Goal: Information Seeking & Learning: Learn about a topic

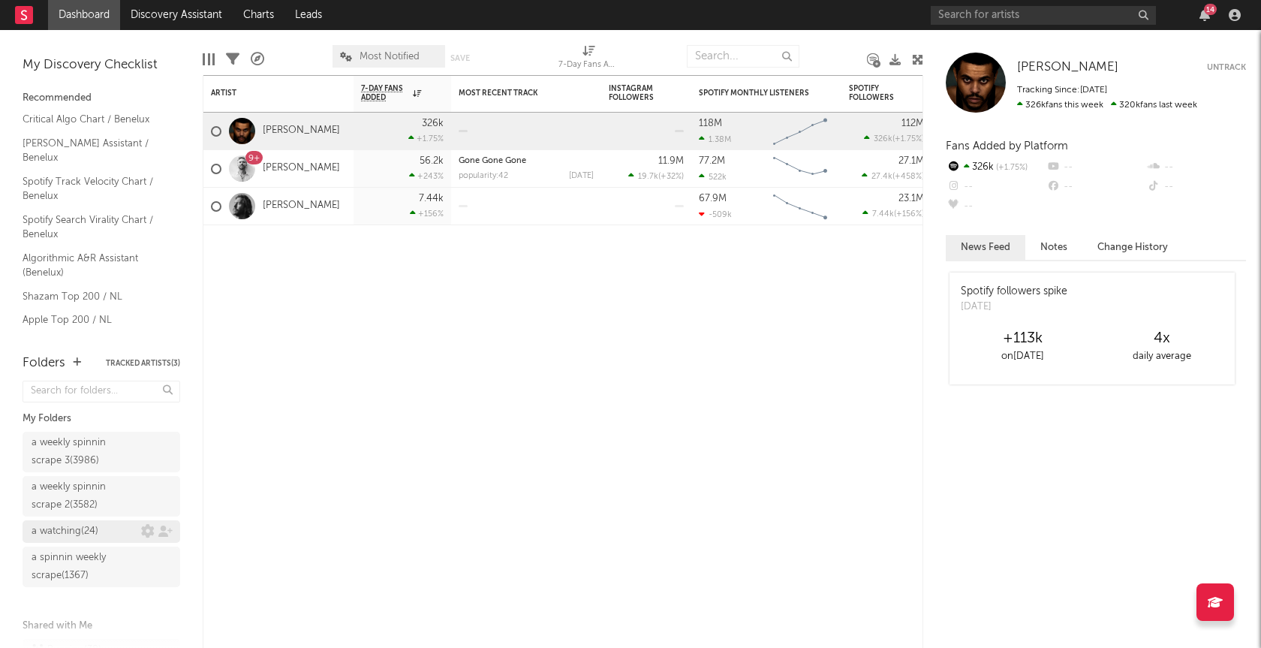
click at [61, 527] on div "a watching ( 24 )" at bounding box center [65, 532] width 67 height 18
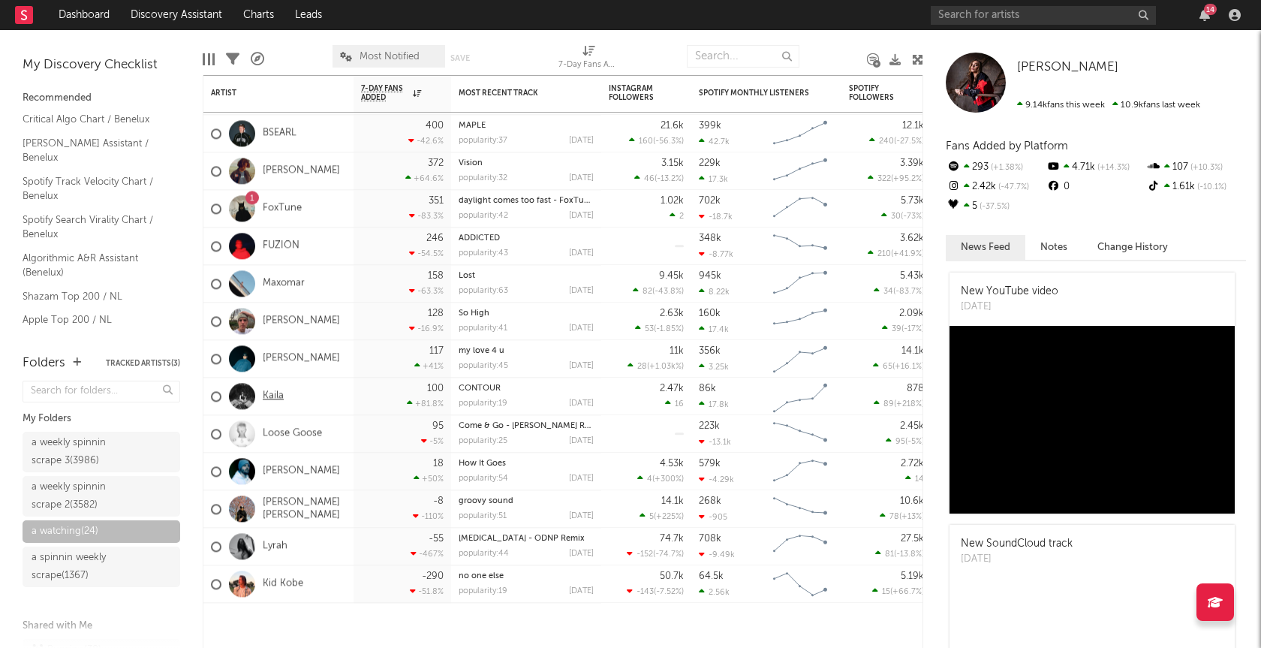
click at [282, 396] on link "Kaila" at bounding box center [273, 396] width 21 height 13
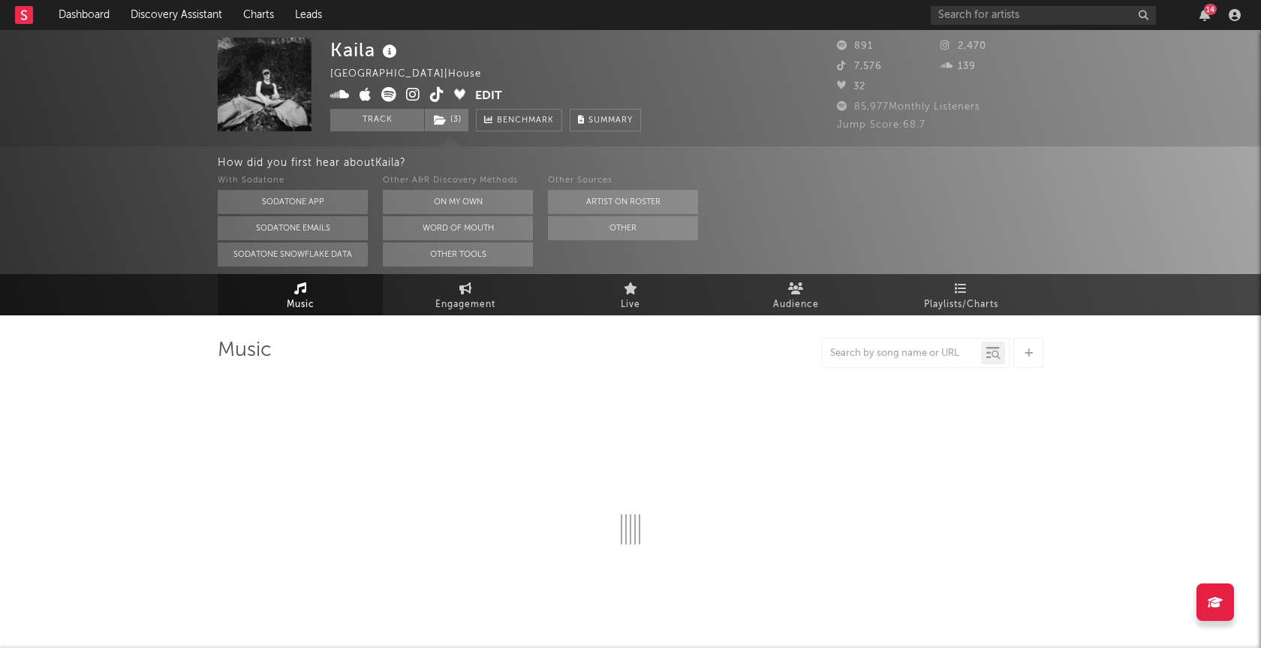
select select "1w"
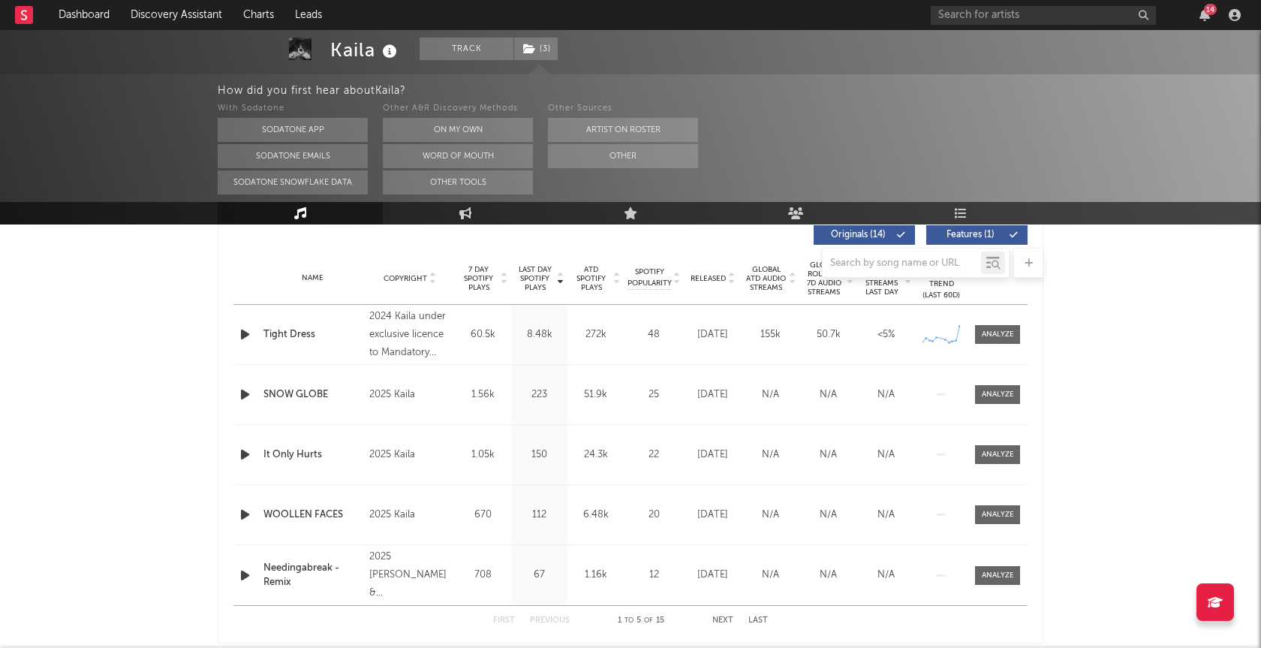
scroll to position [571, 0]
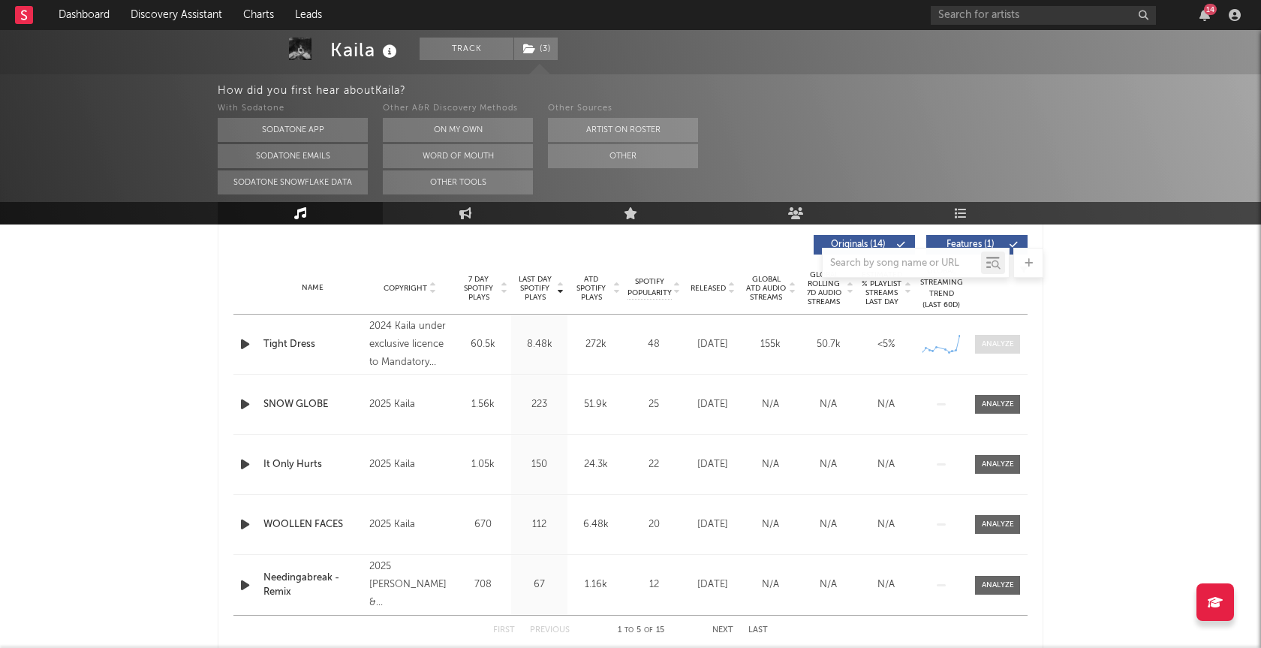
click at [1015, 345] on span at bounding box center [997, 344] width 45 height 19
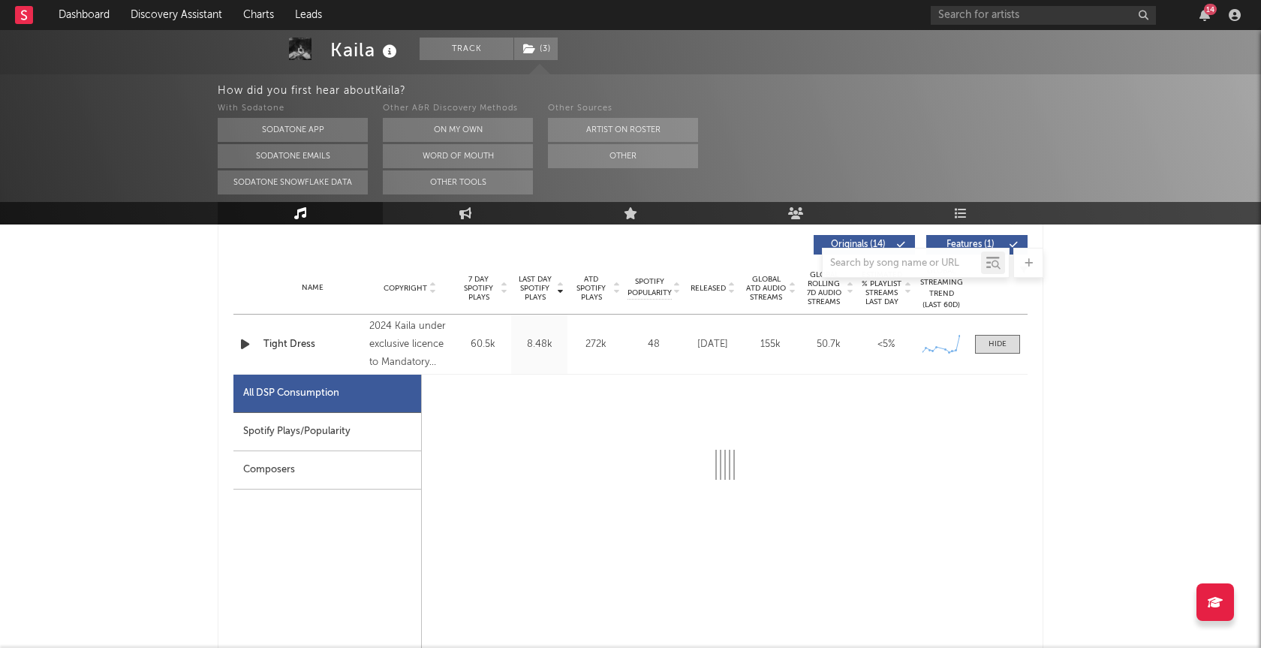
select select "1w"
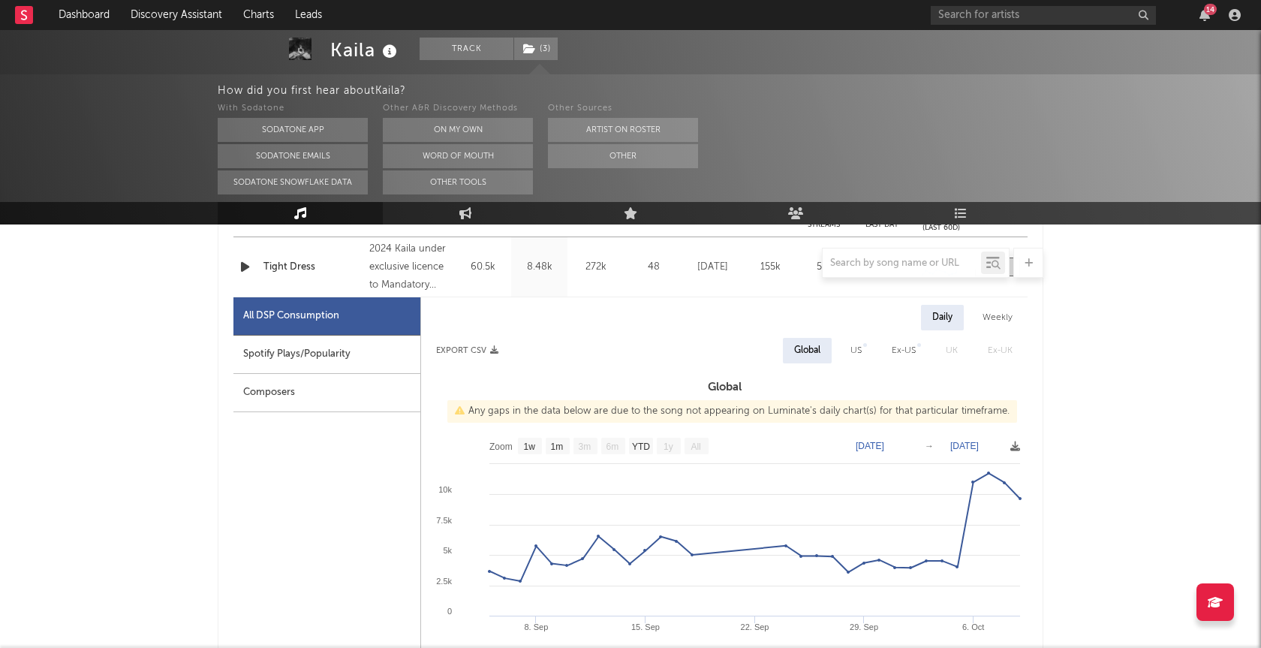
scroll to position [642, 0]
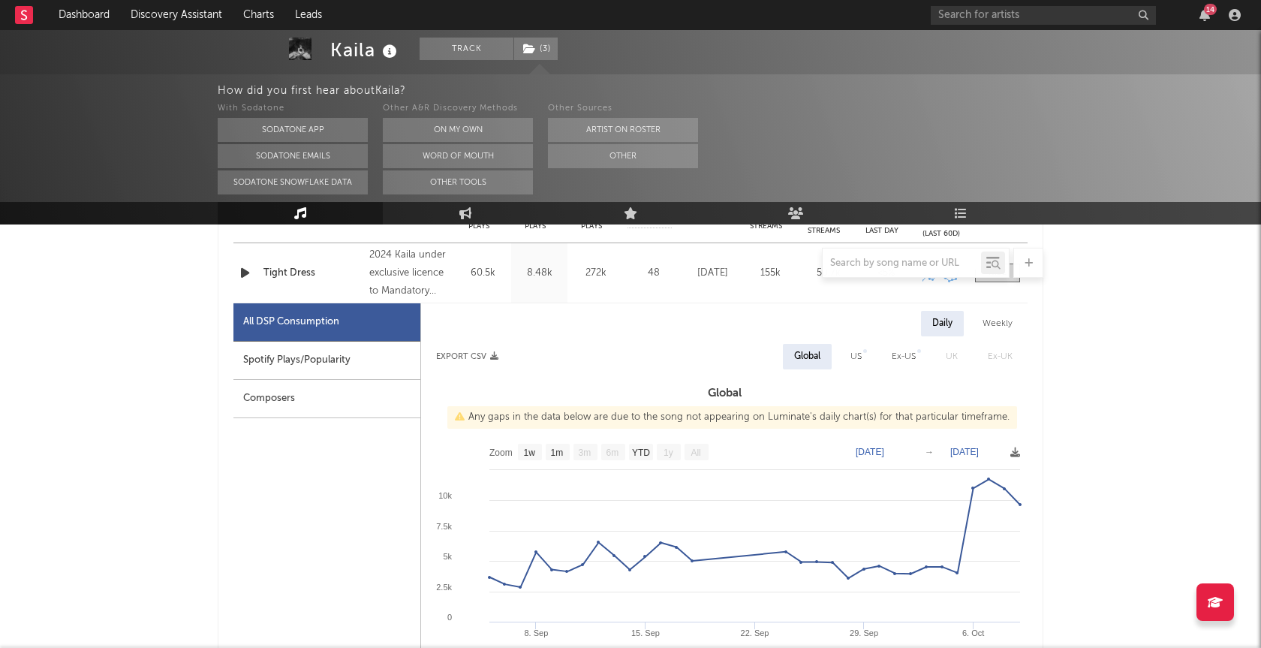
click at [247, 271] on div at bounding box center [631, 263] width 826 height 30
click at [243, 275] on div at bounding box center [631, 263] width 826 height 30
click at [244, 273] on div at bounding box center [631, 263] width 826 height 30
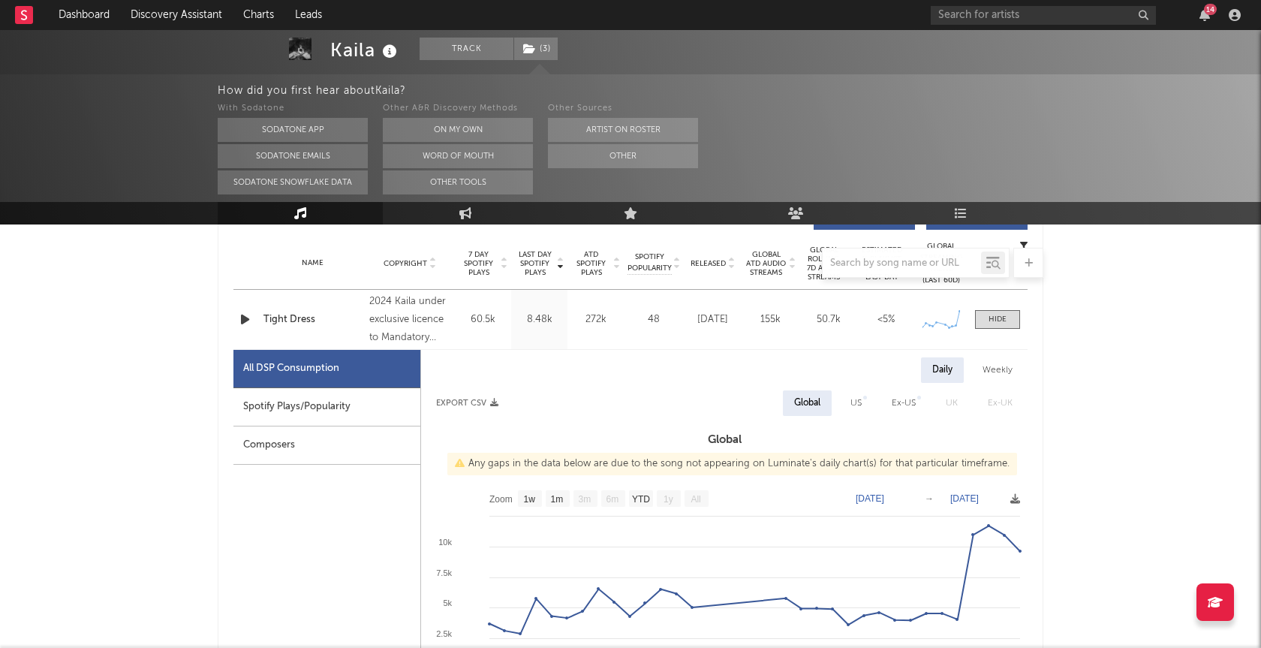
scroll to position [583, 0]
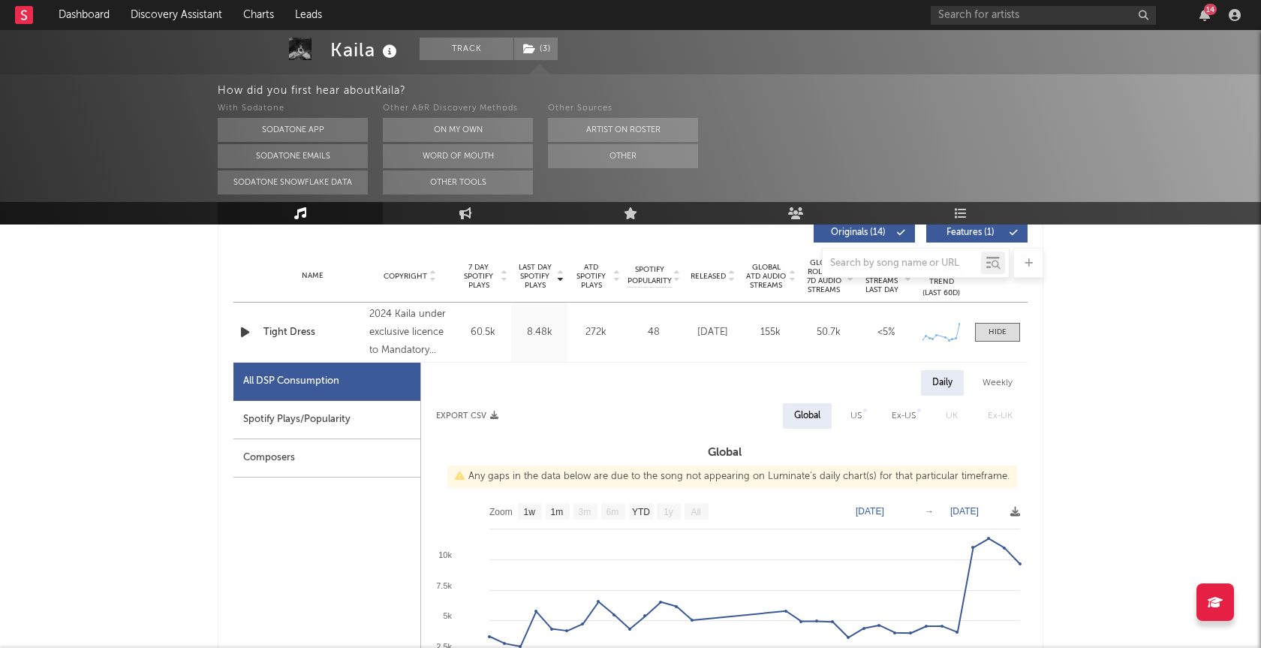
click at [246, 336] on icon "button" at bounding box center [245, 332] width 16 height 19
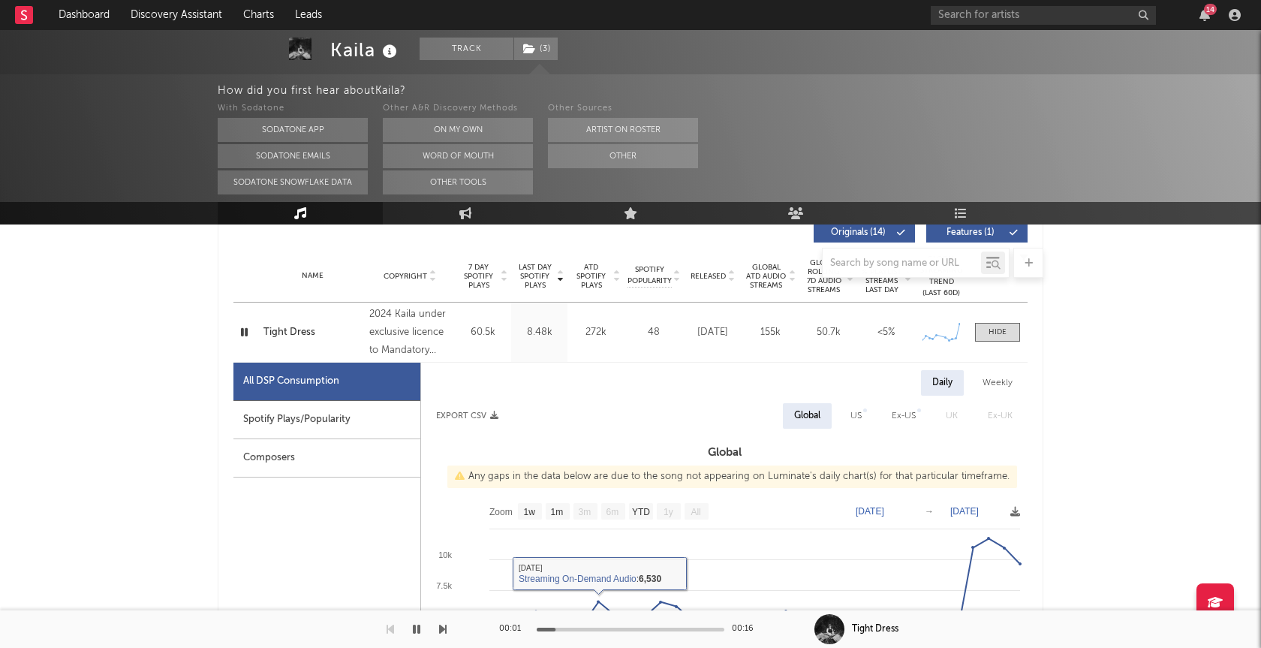
click at [615, 631] on div "00:01 00:16" at bounding box center [630, 629] width 263 height 38
click at [625, 628] on div at bounding box center [631, 630] width 188 height 4
click at [248, 332] on icon "button" at bounding box center [244, 332] width 14 height 19
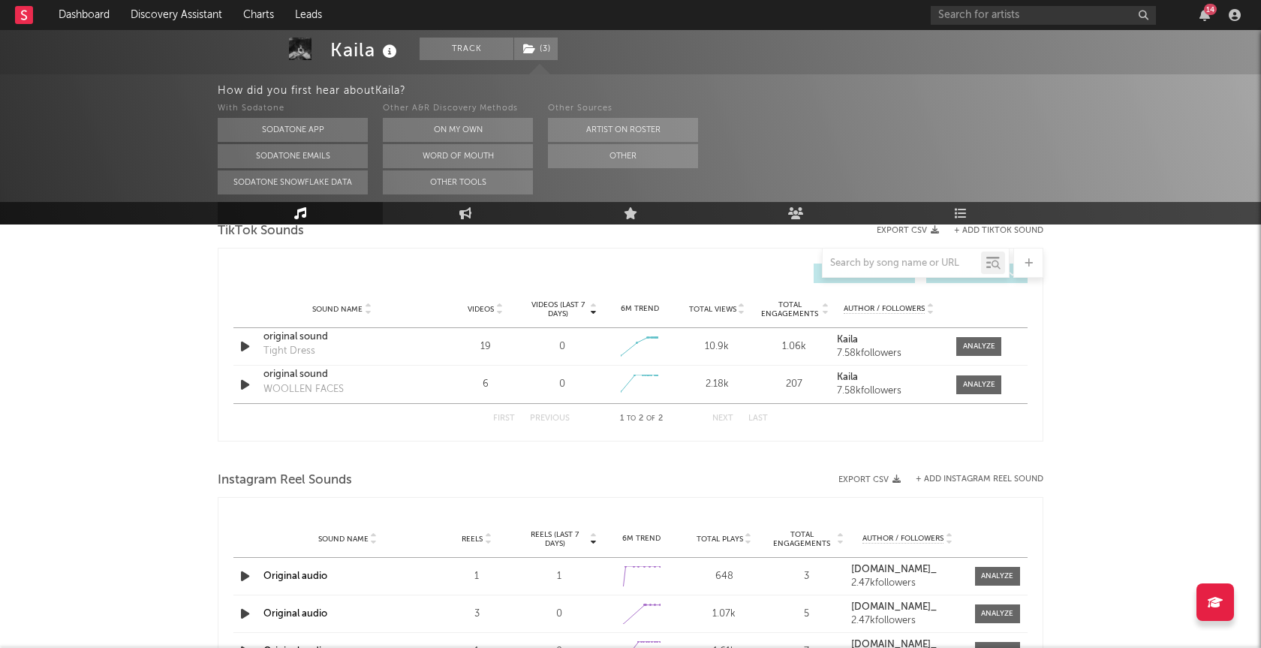
scroll to position [1978, 0]
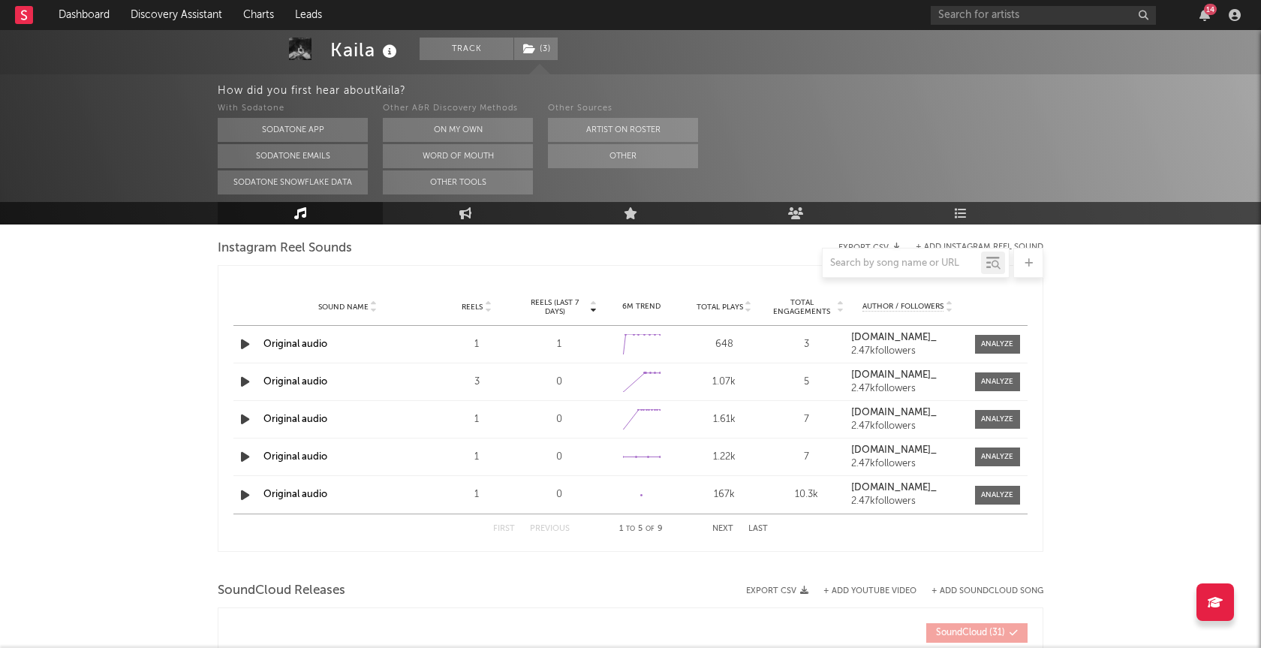
click at [28, 11] on rect at bounding box center [24, 15] width 18 height 18
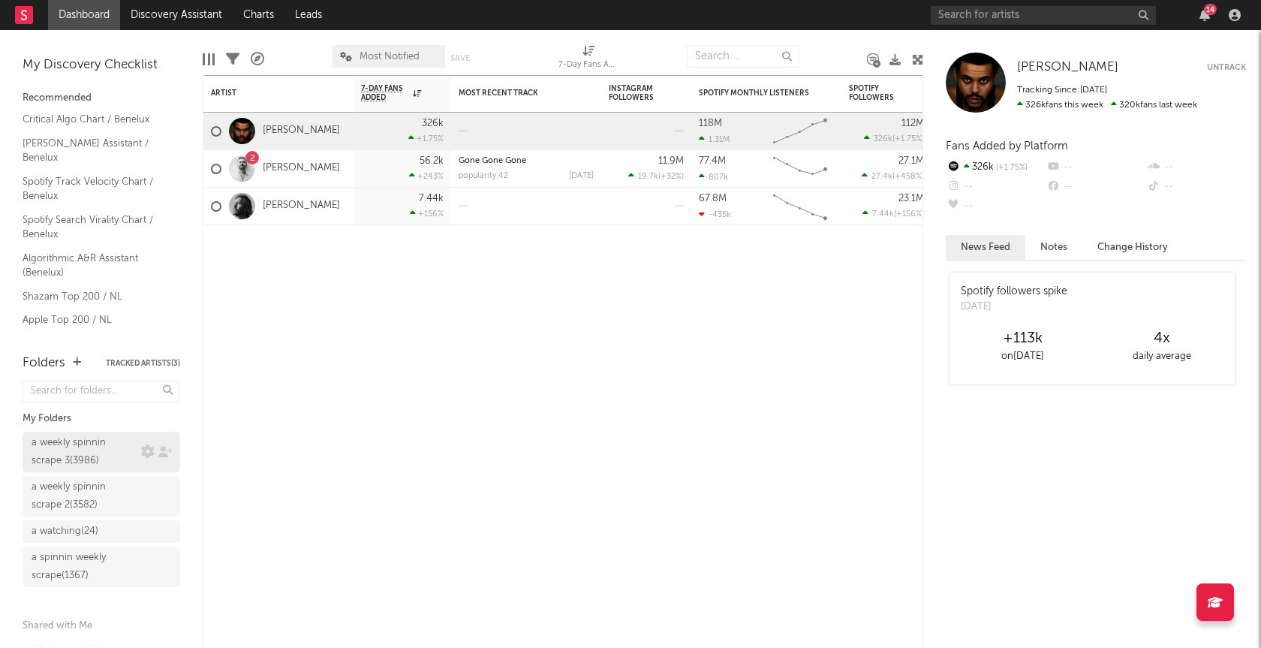
scroll to position [55, 0]
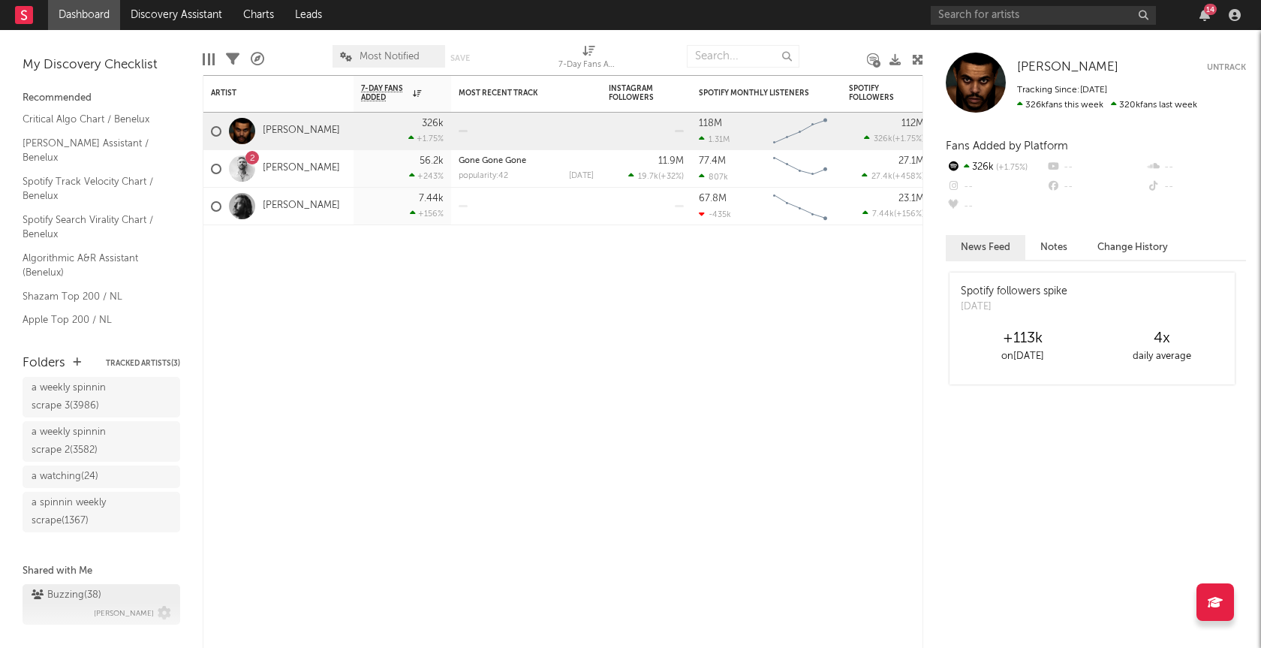
click at [86, 589] on div "Buzzing ( 38 )" at bounding box center [67, 595] width 70 height 18
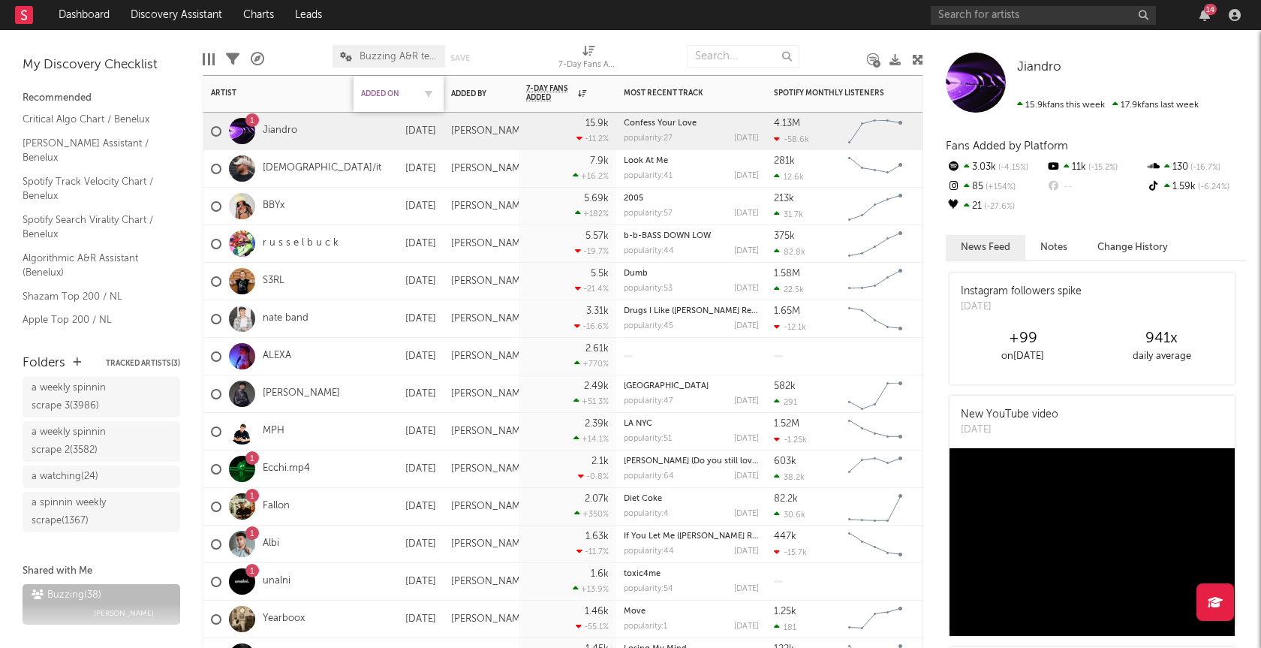
click at [386, 94] on div "Added On" at bounding box center [387, 93] width 53 height 9
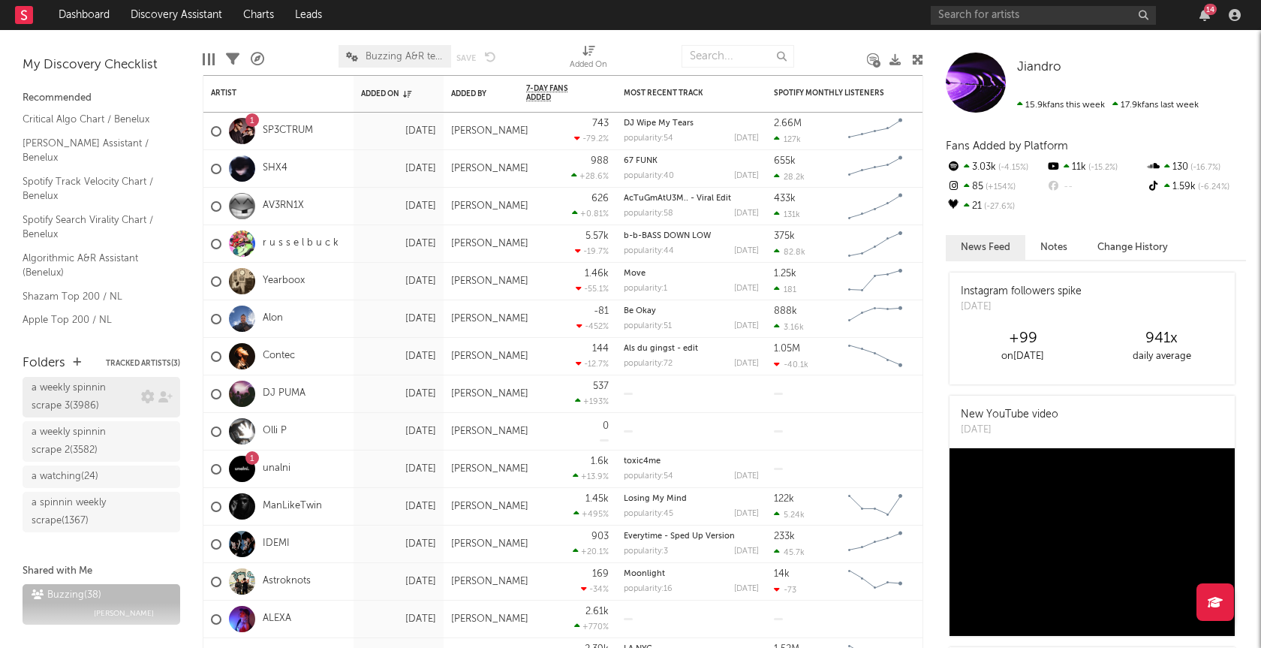
click at [86, 405] on div "a weekly spinnin scrape 3 ( 3986 )" at bounding box center [85, 397] width 106 height 36
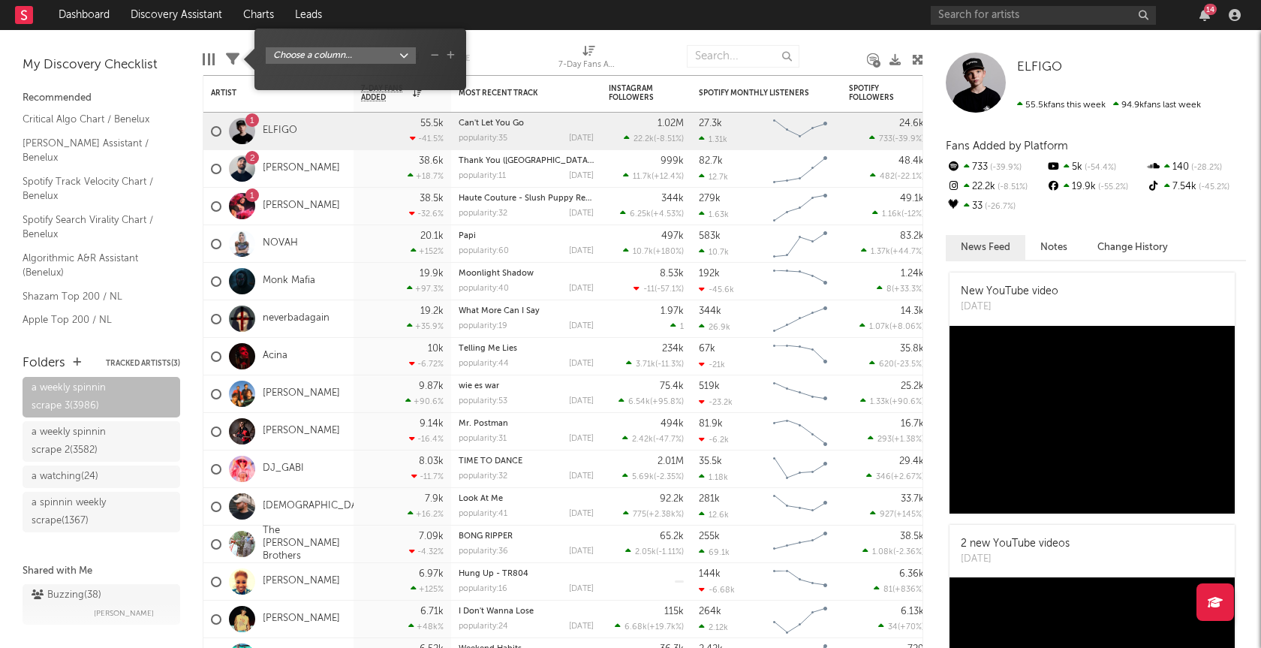
click at [231, 60] on icon at bounding box center [233, 60] width 14 height 14
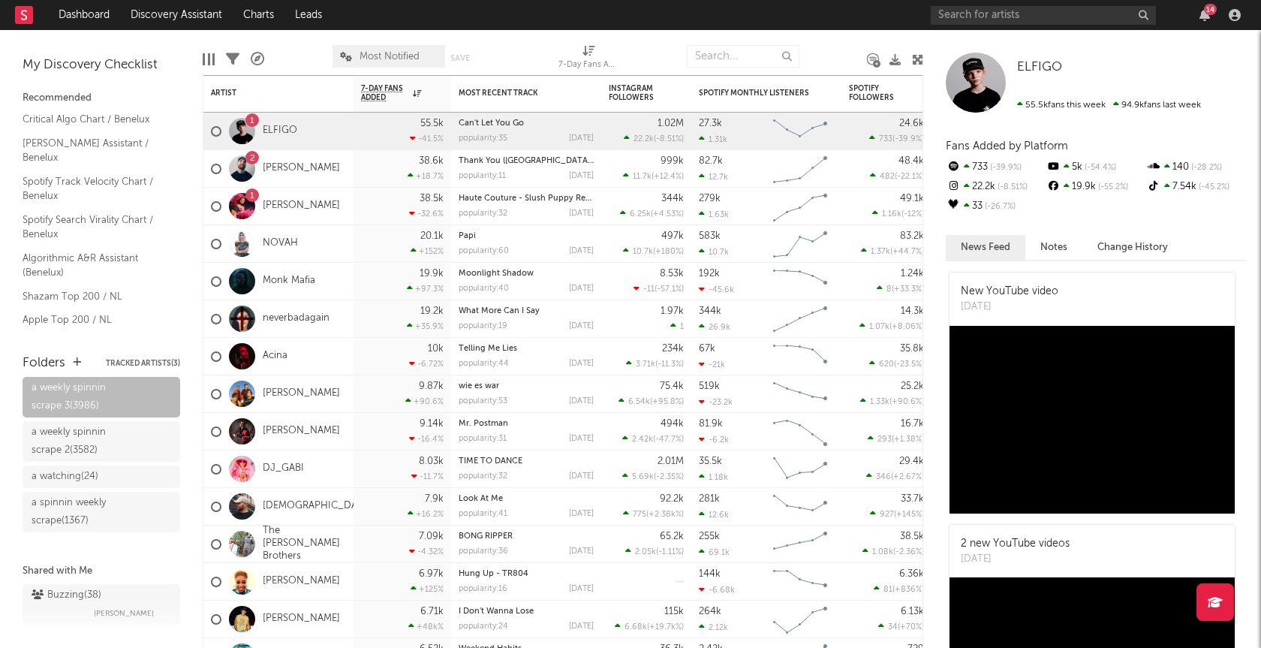
click at [234, 62] on icon at bounding box center [233, 60] width 14 height 14
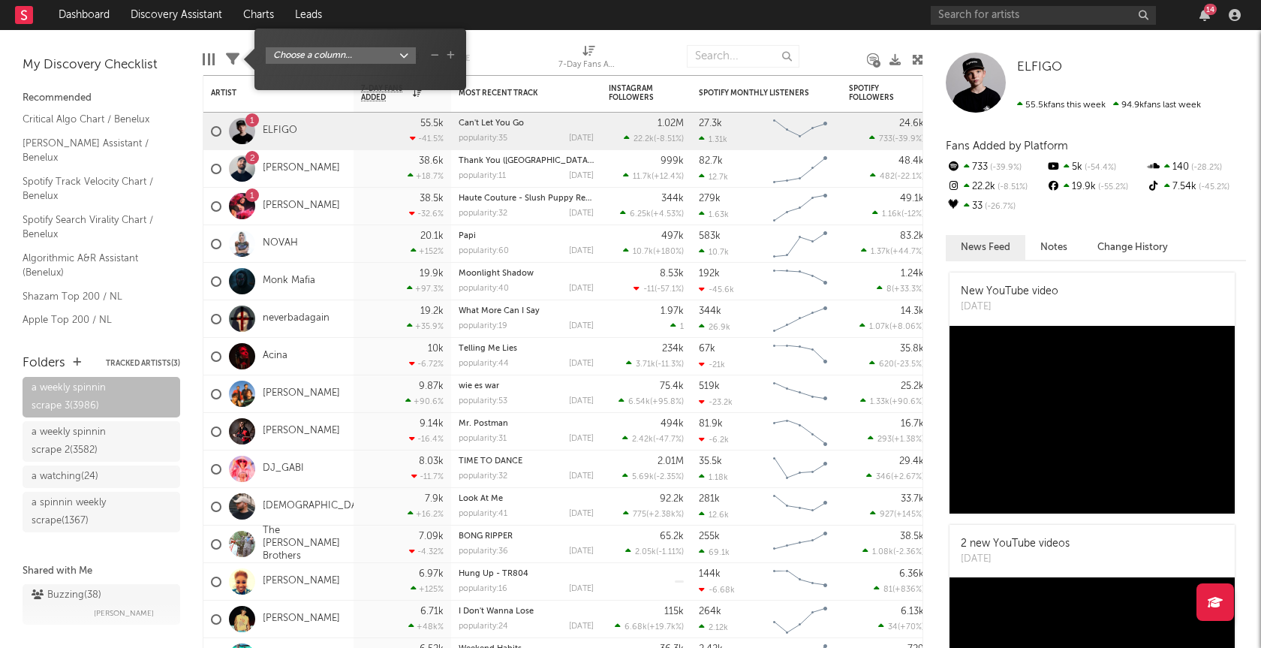
click at [380, 61] on body "Dashboard Discovery Assistant Charts Leads 14 Notifications Settings Mark all a…" at bounding box center [630, 324] width 1261 height 648
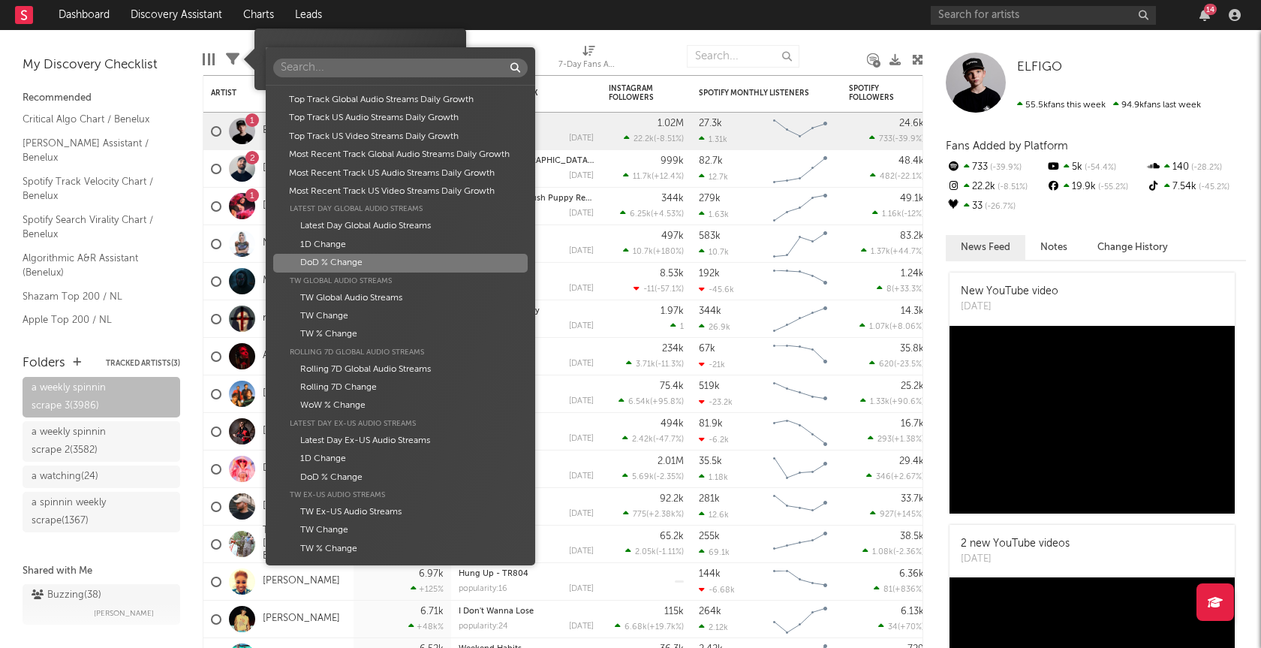
scroll to position [894, 0]
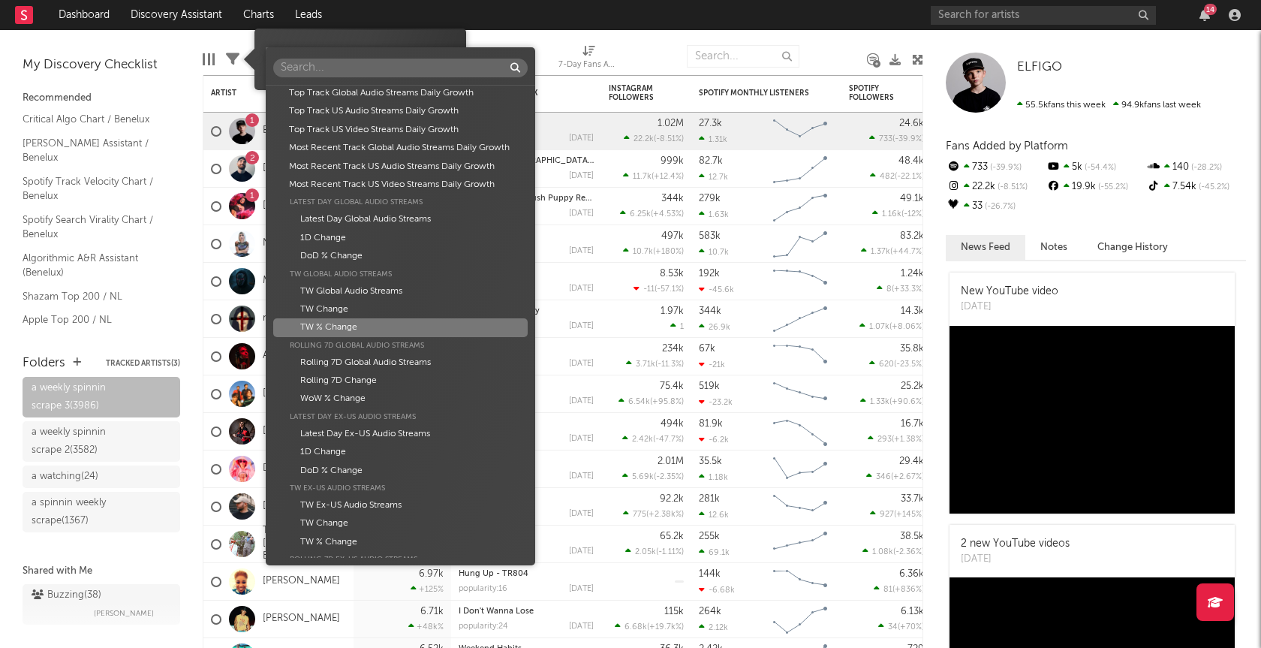
click at [369, 334] on div "TW % Change" at bounding box center [400, 327] width 255 height 18
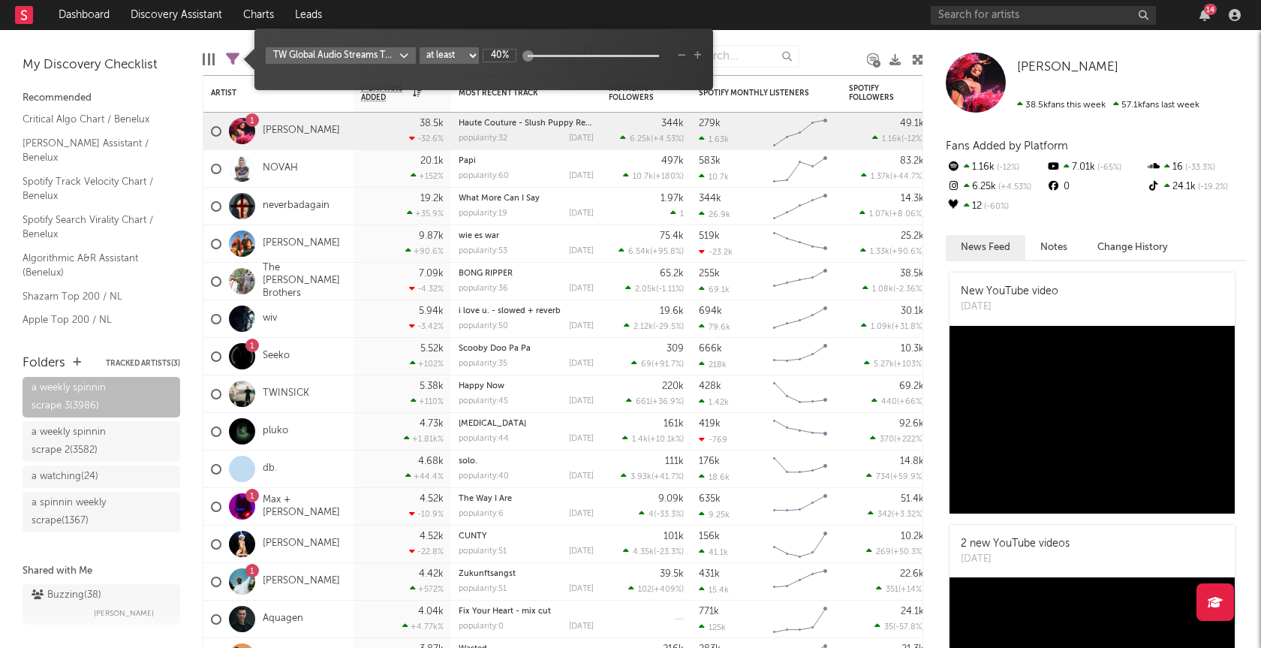
type input "40%"
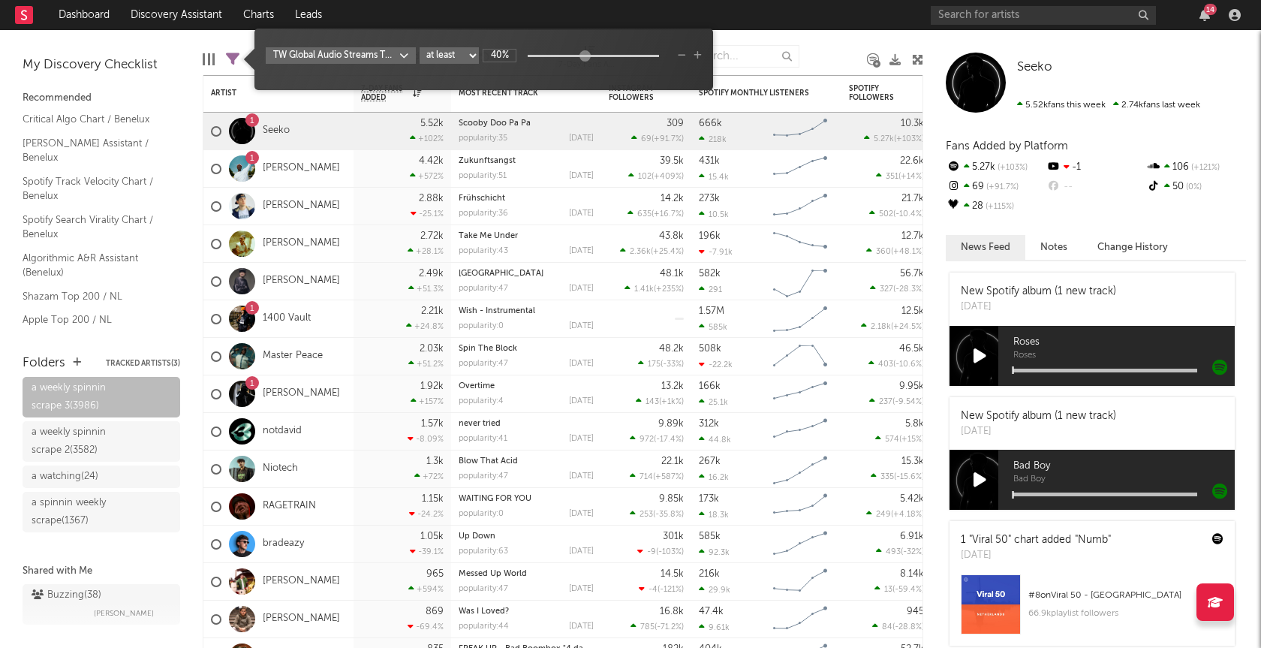
click at [820, 40] on div at bounding box center [834, 57] width 46 height 38
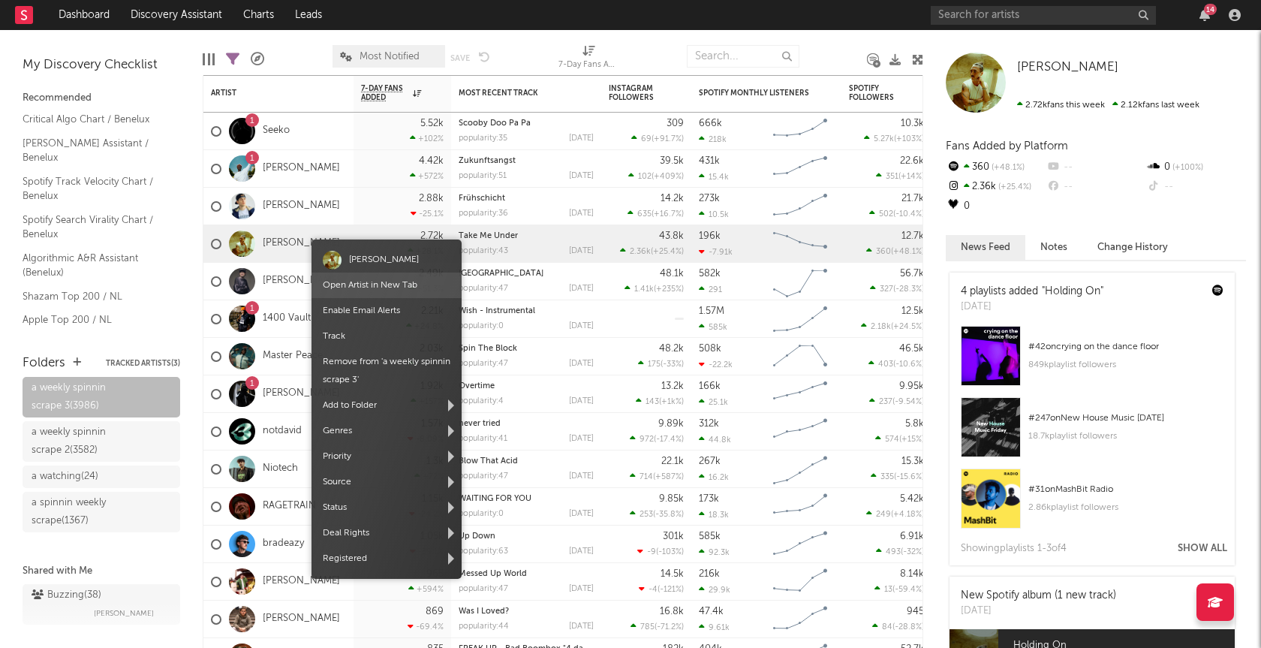
click at [354, 285] on link "Open Artist in New Tab" at bounding box center [370, 285] width 95 height 9
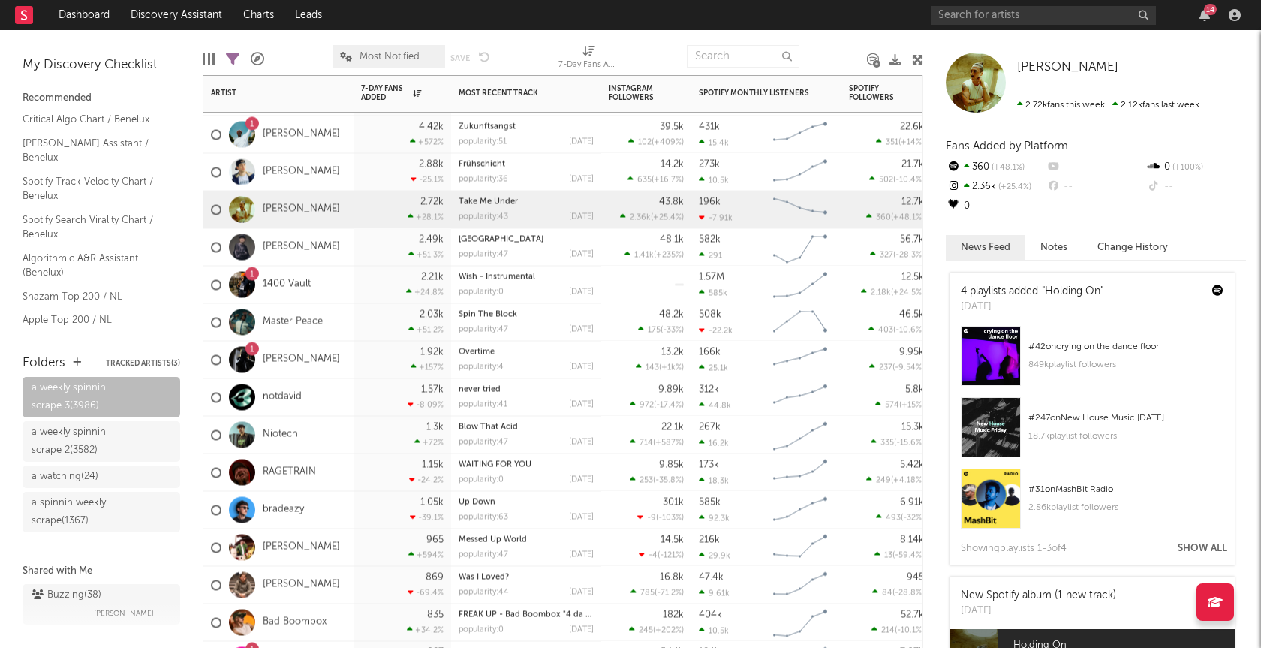
click at [330, 288] on div "1 1400 Vault" at bounding box center [278, 285] width 150 height 38
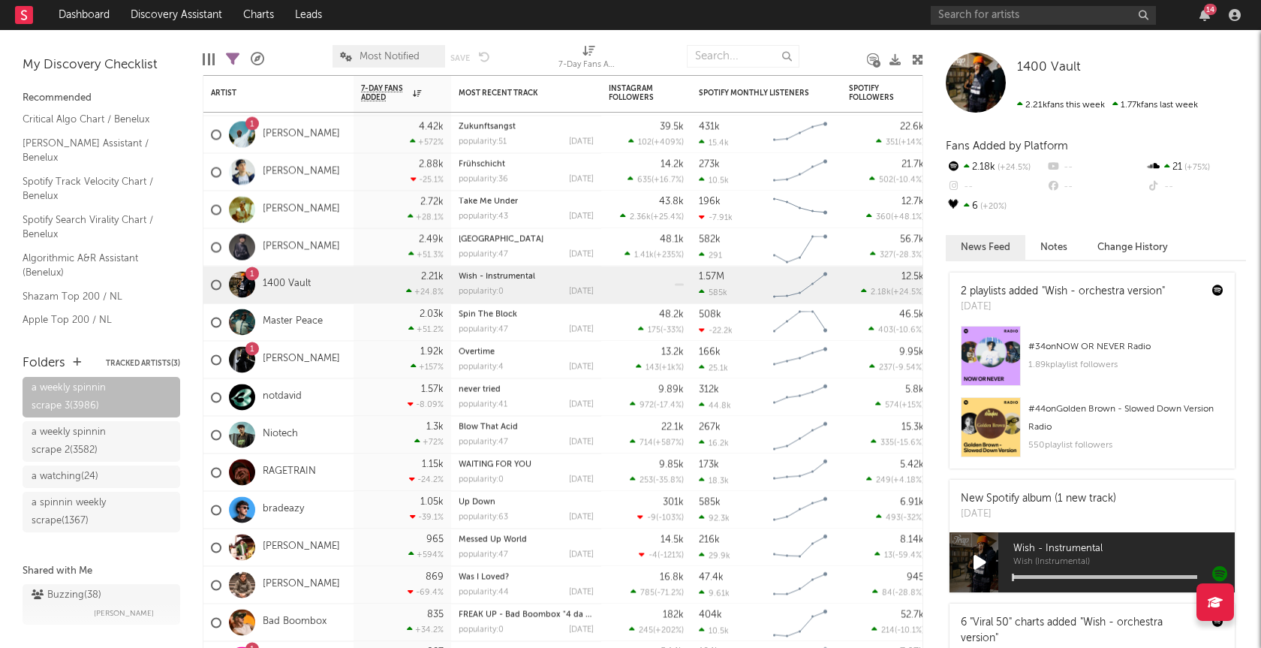
click at [980, 551] on div at bounding box center [980, 562] width 60 height 60
click at [980, 558] on icon at bounding box center [980, 562] width 13 height 17
click at [981, 564] on icon at bounding box center [980, 562] width 11 height 17
click at [334, 396] on div "notdavid" at bounding box center [278, 397] width 150 height 38
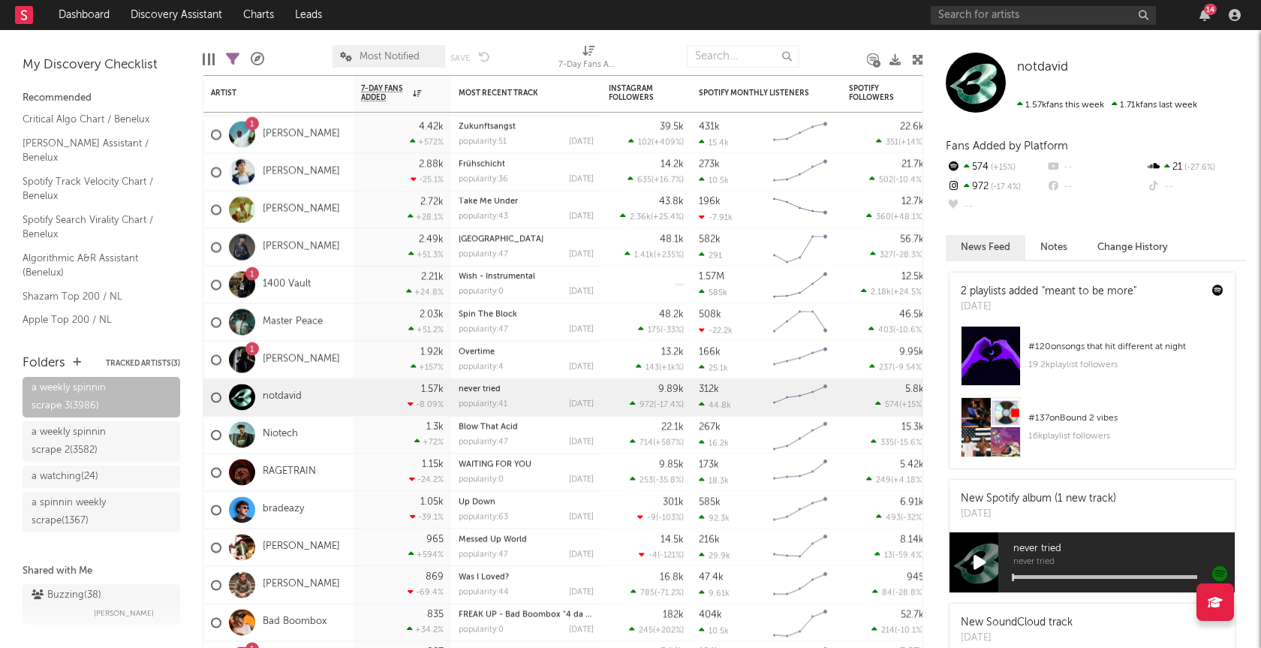
click at [976, 560] on icon at bounding box center [980, 562] width 13 height 17
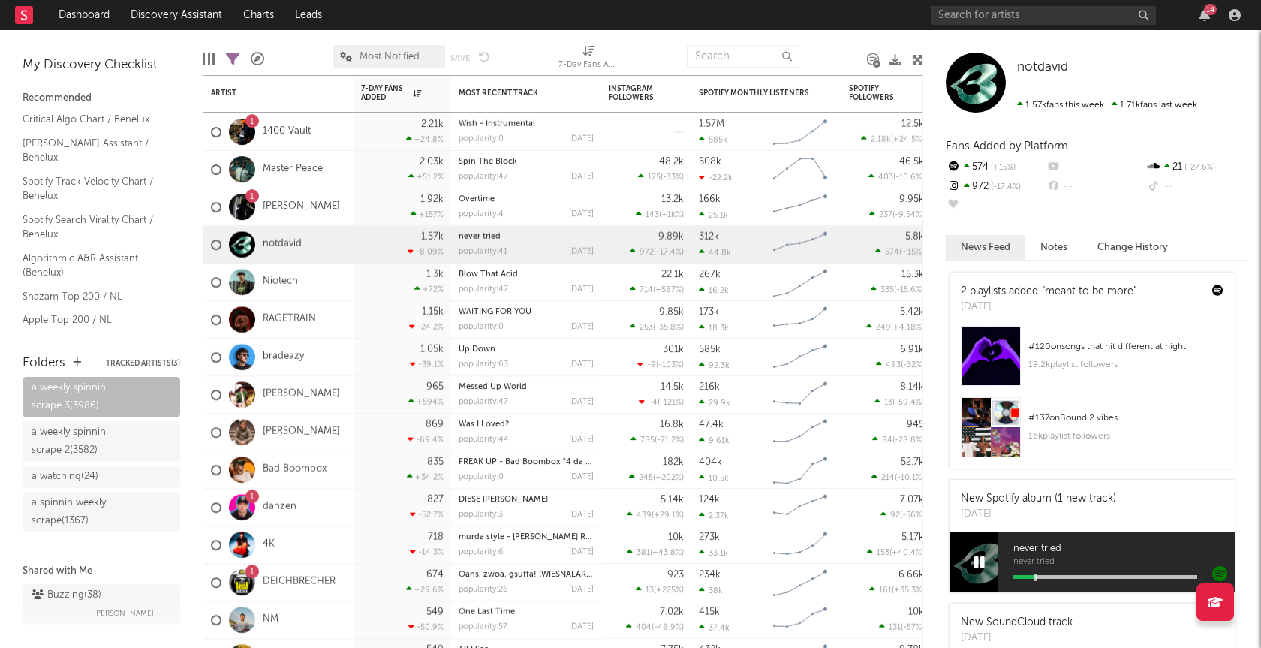
click at [978, 565] on icon at bounding box center [980, 562] width 11 height 17
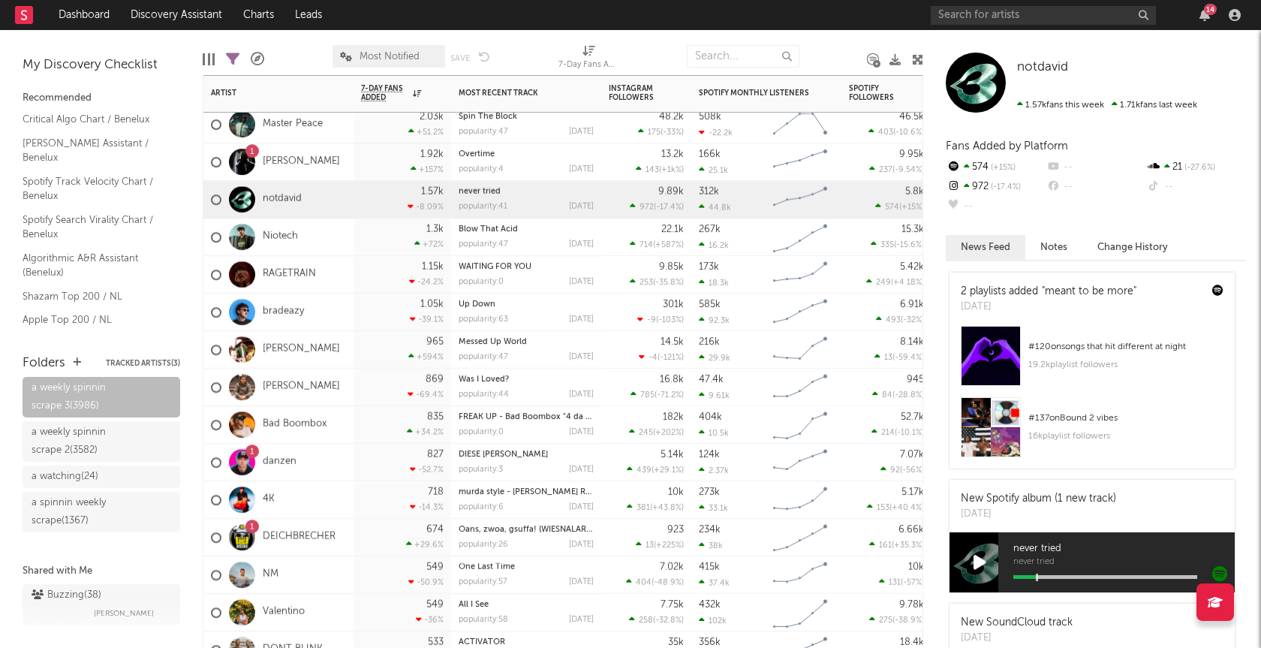
click at [335, 253] on div "Niotech" at bounding box center [278, 237] width 150 height 38
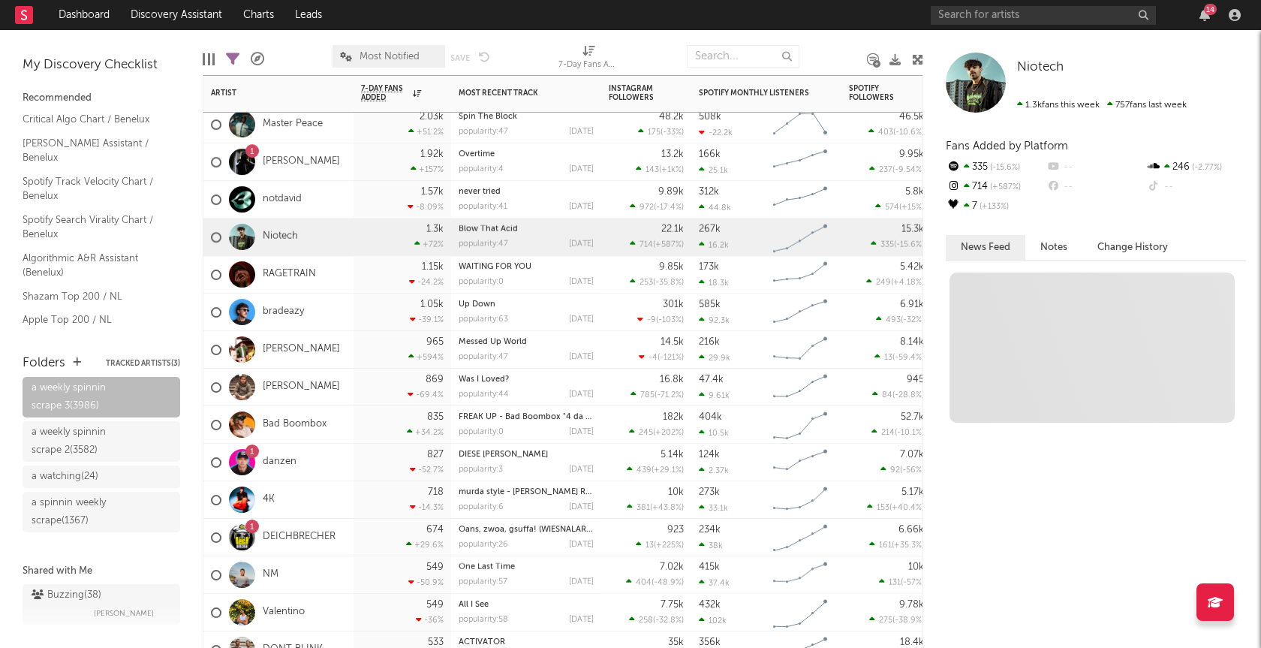
click at [330, 267] on div "RAGETRAIN" at bounding box center [278, 275] width 150 height 38
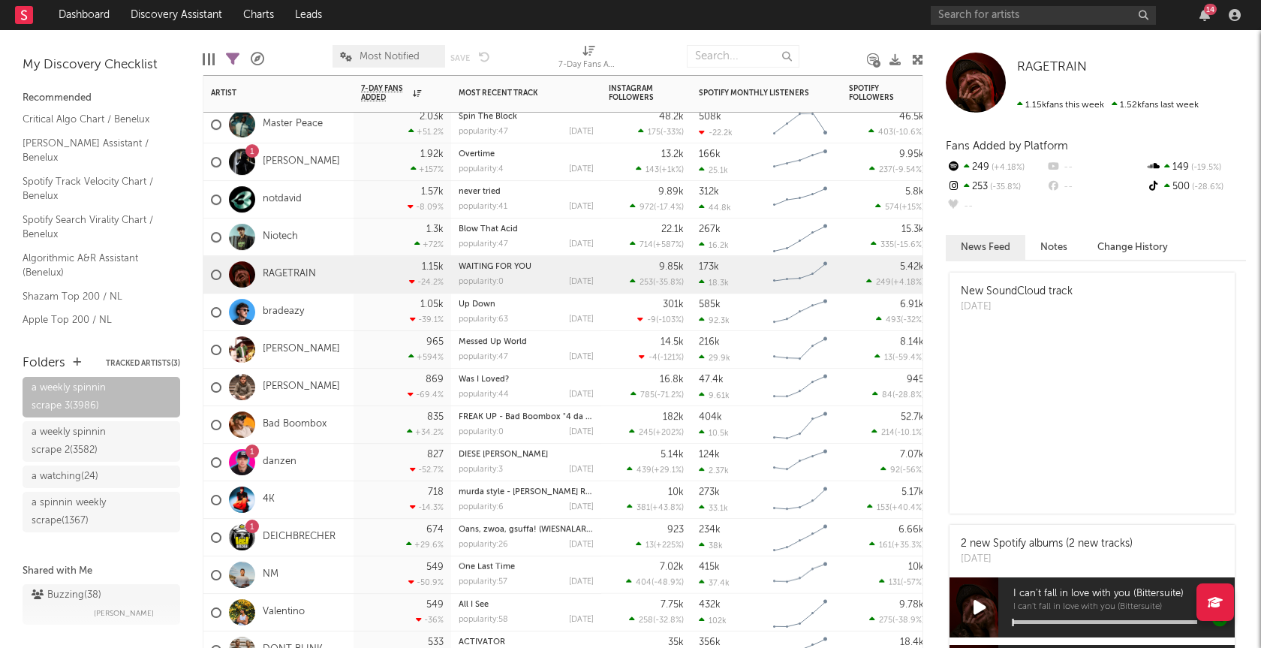
scroll to position [72, 0]
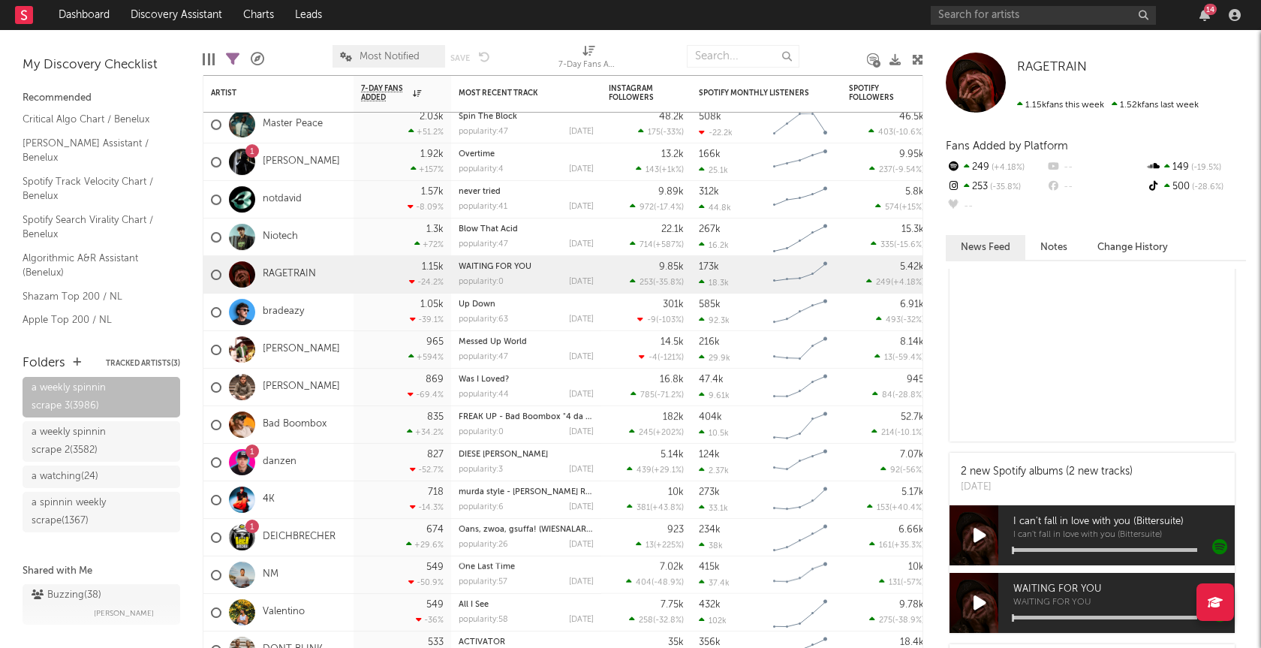
click at [975, 529] on icon at bounding box center [980, 535] width 13 height 17
click at [981, 535] on icon at bounding box center [980, 535] width 11 height 17
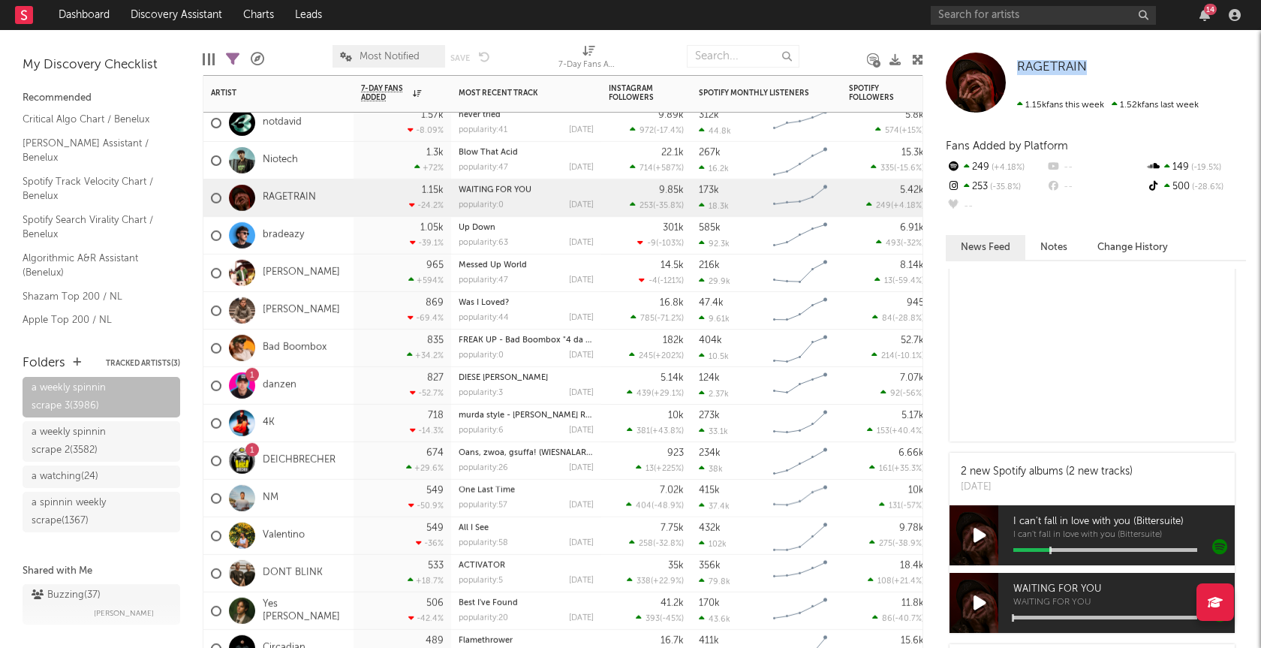
click at [330, 277] on div "[PERSON_NAME]" at bounding box center [278, 274] width 150 height 38
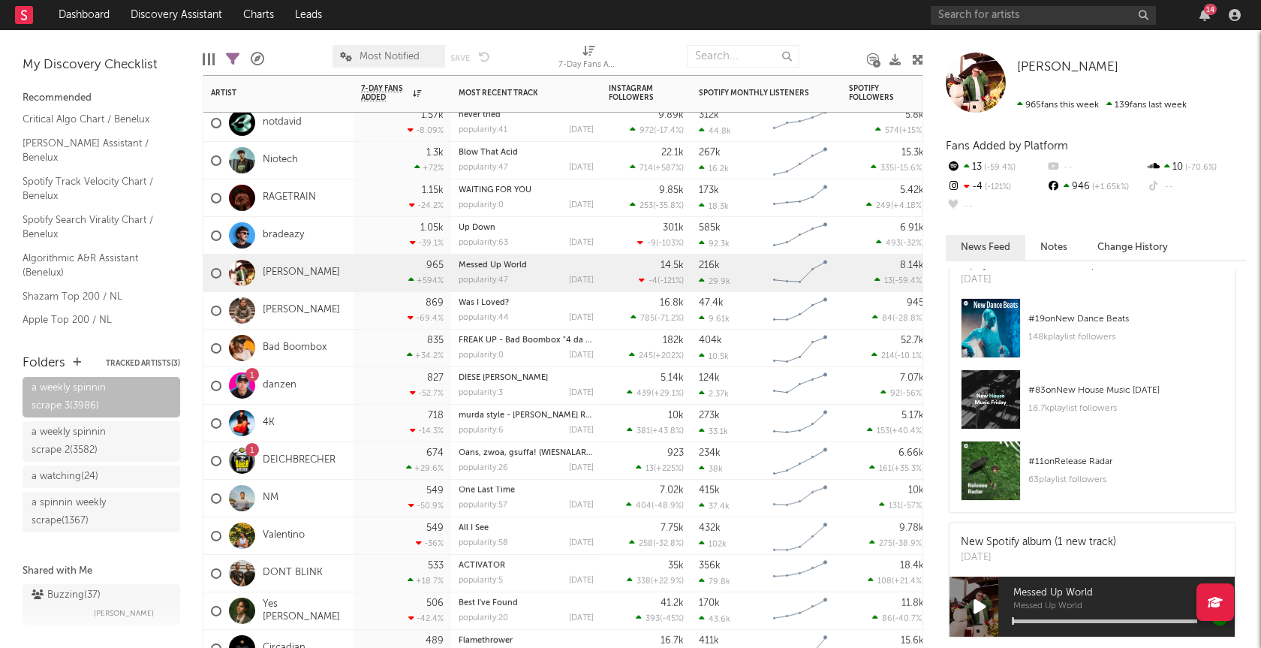
scroll to position [166, 0]
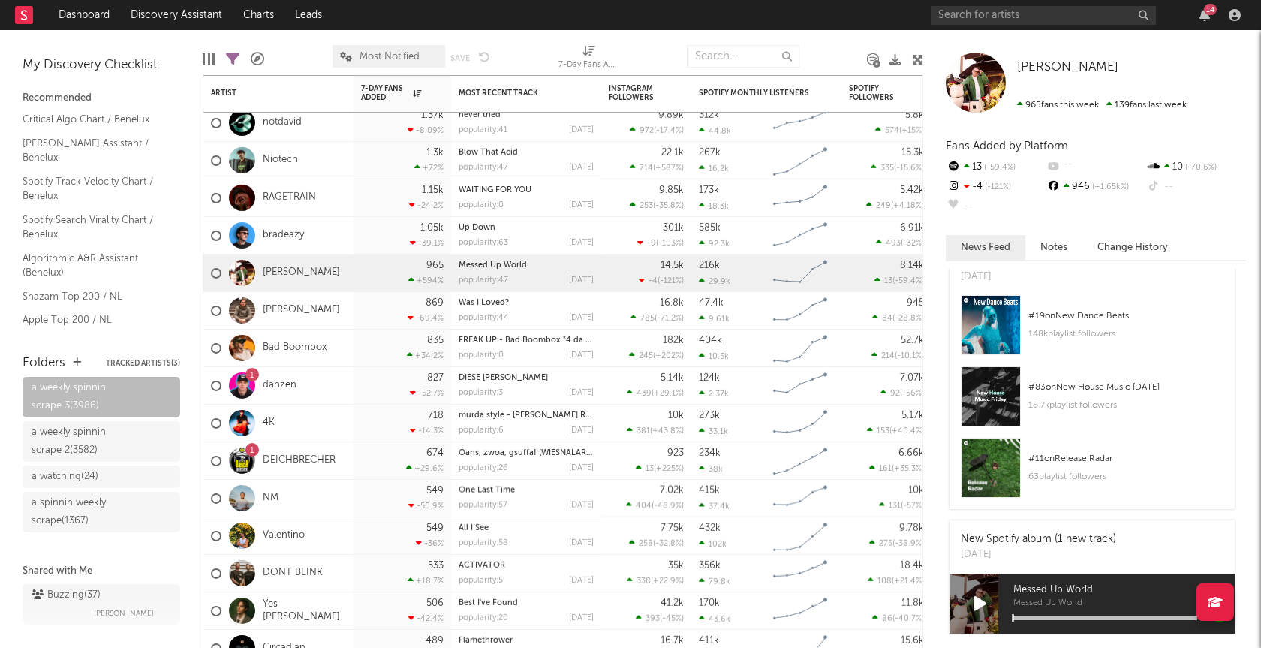
click at [977, 601] on icon at bounding box center [980, 603] width 13 height 17
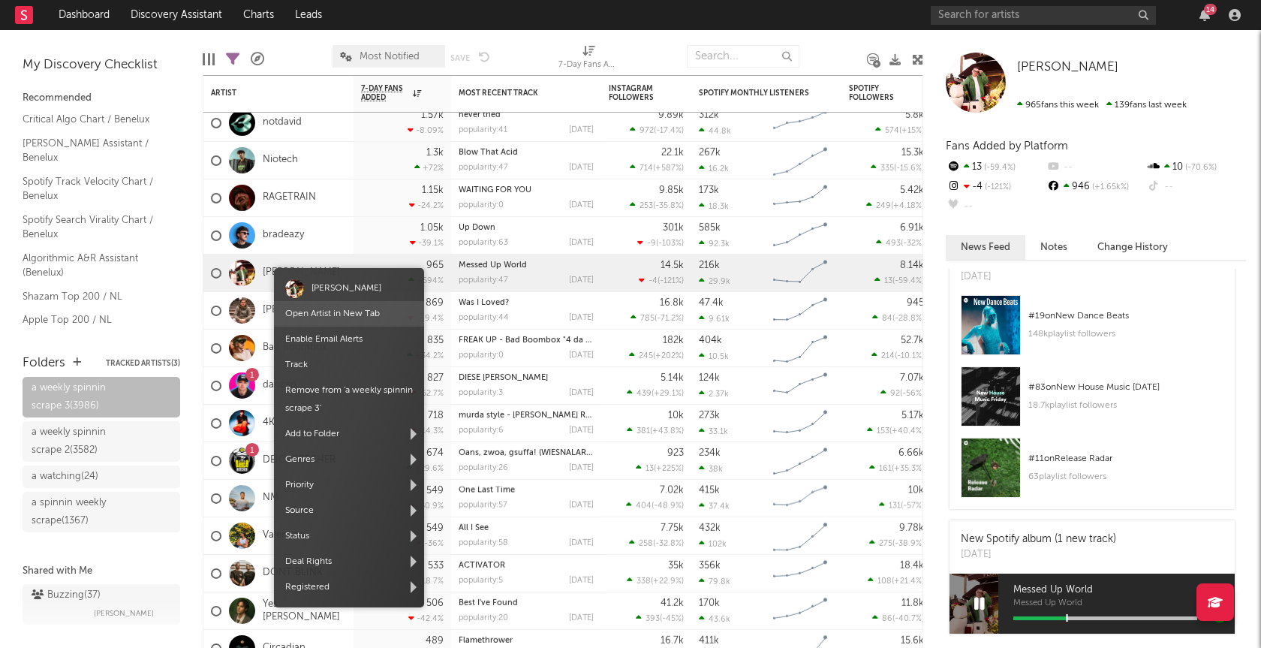
click at [320, 313] on link "Open Artist in New Tab" at bounding box center [332, 313] width 95 height 9
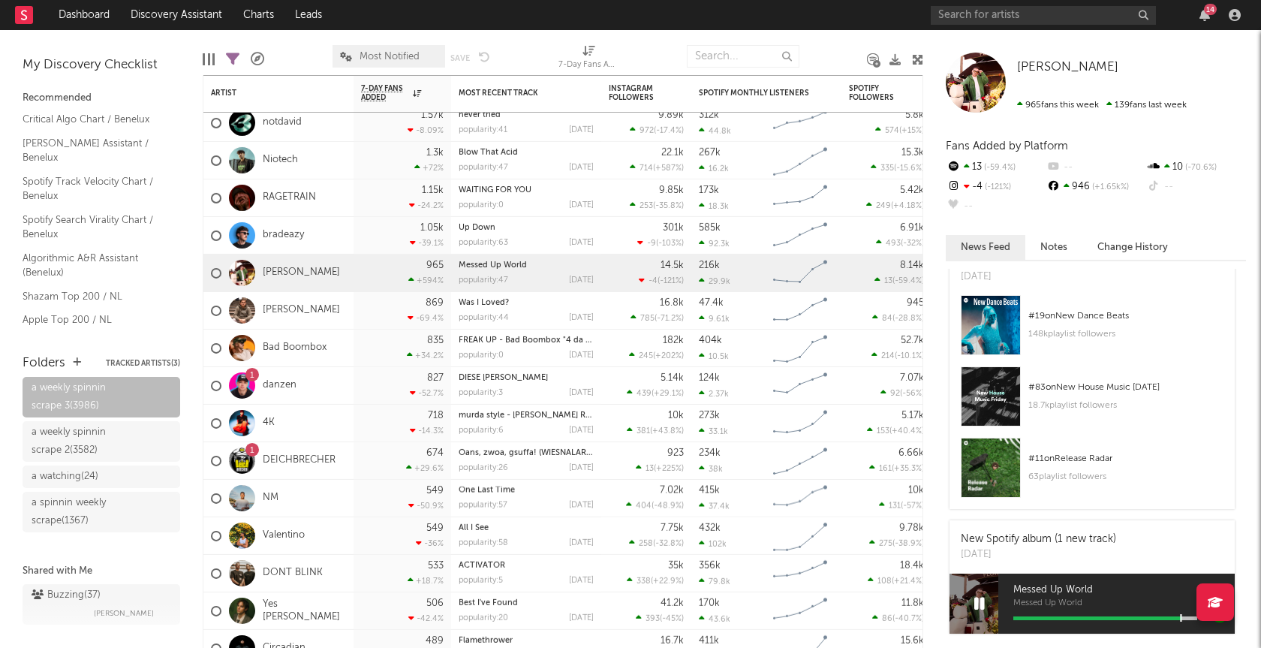
click at [981, 602] on icon at bounding box center [980, 603] width 11 height 17
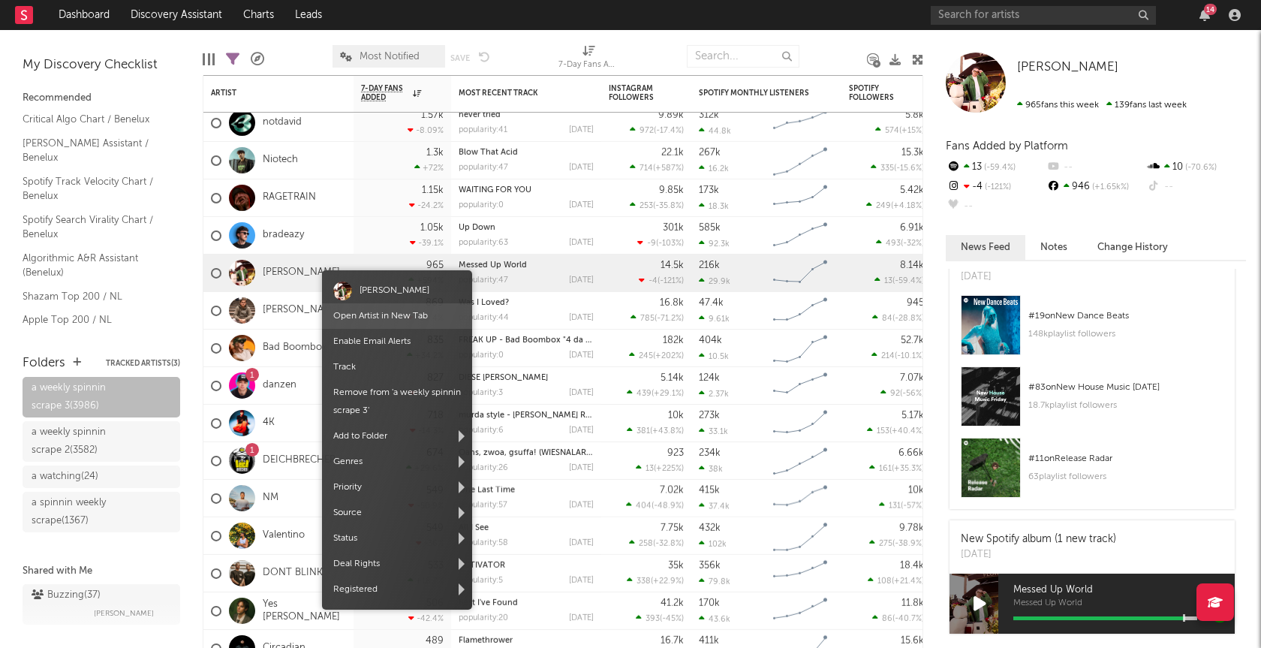
click at [371, 317] on link "Open Artist in New Tab" at bounding box center [380, 316] width 95 height 9
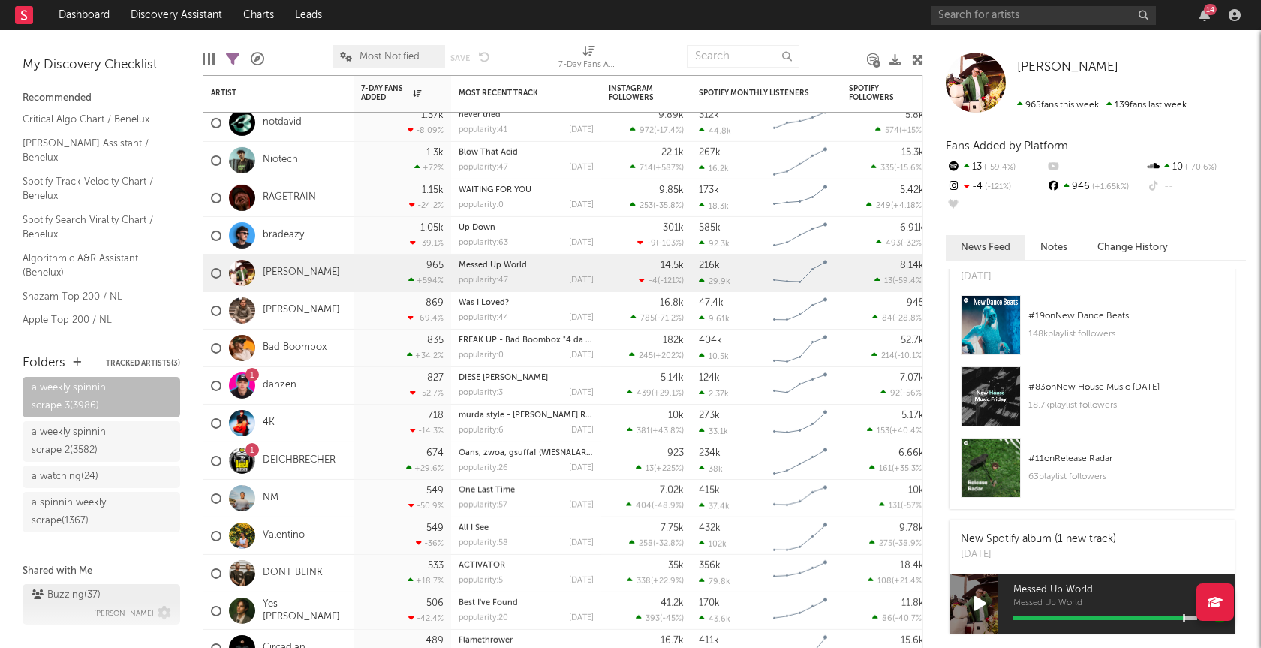
click at [62, 590] on div "Buzzing ( 37 )" at bounding box center [66, 595] width 69 height 18
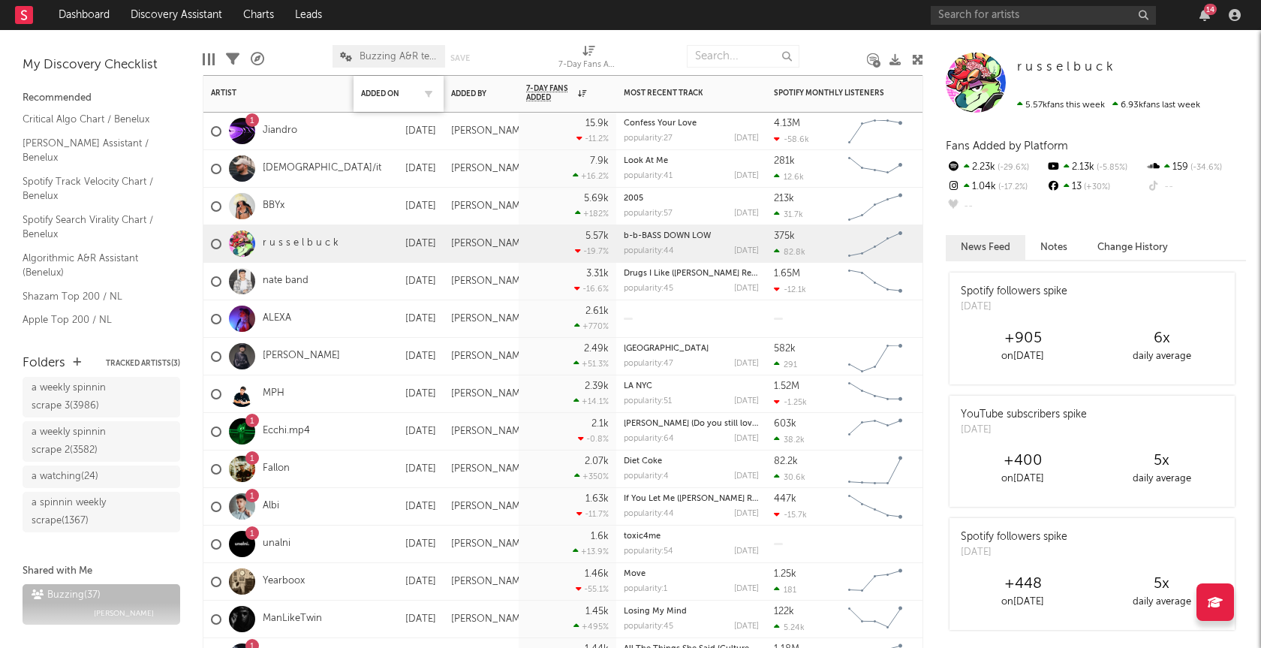
click at [385, 101] on div "Added On" at bounding box center [398, 94] width 75 height 32
click at [386, 97] on div "Added On" at bounding box center [387, 93] width 53 height 9
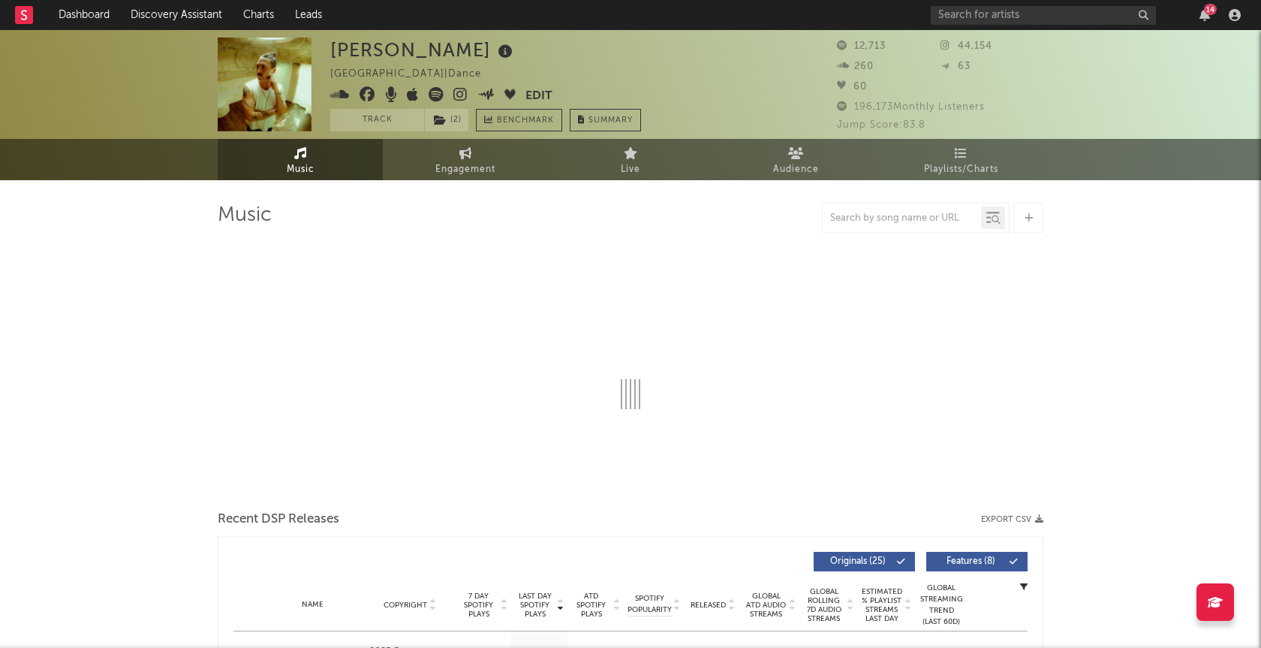
select select "6m"
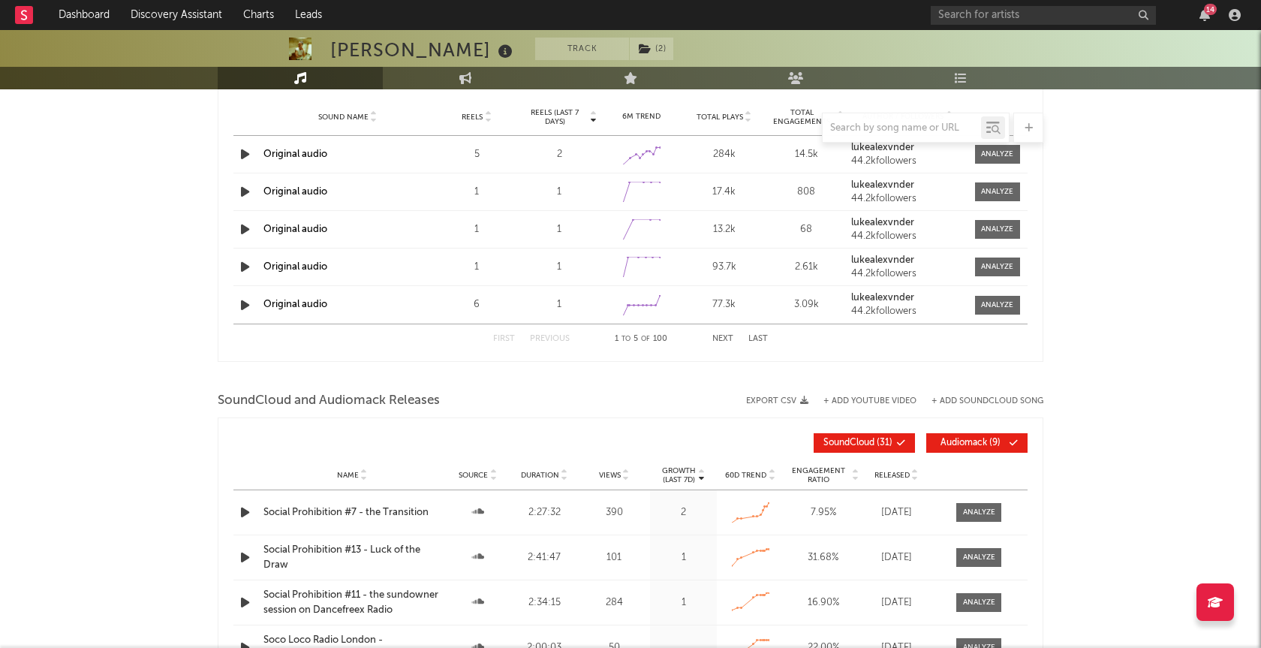
scroll to position [1285, 0]
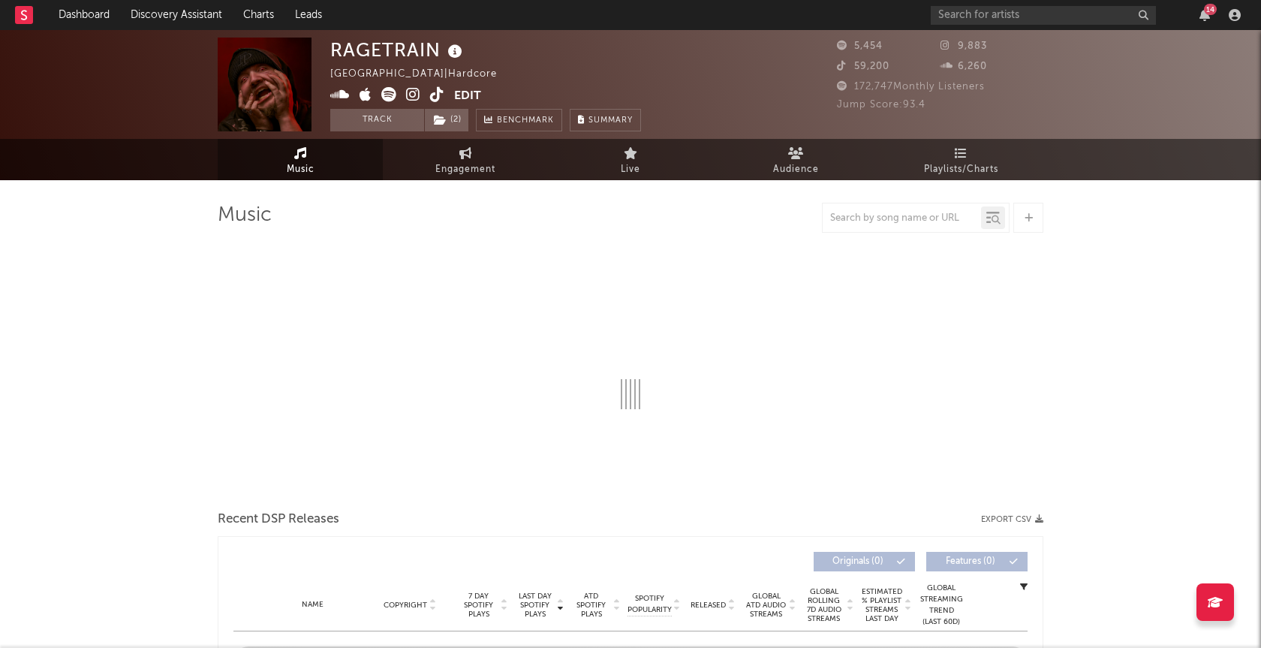
select select "6m"
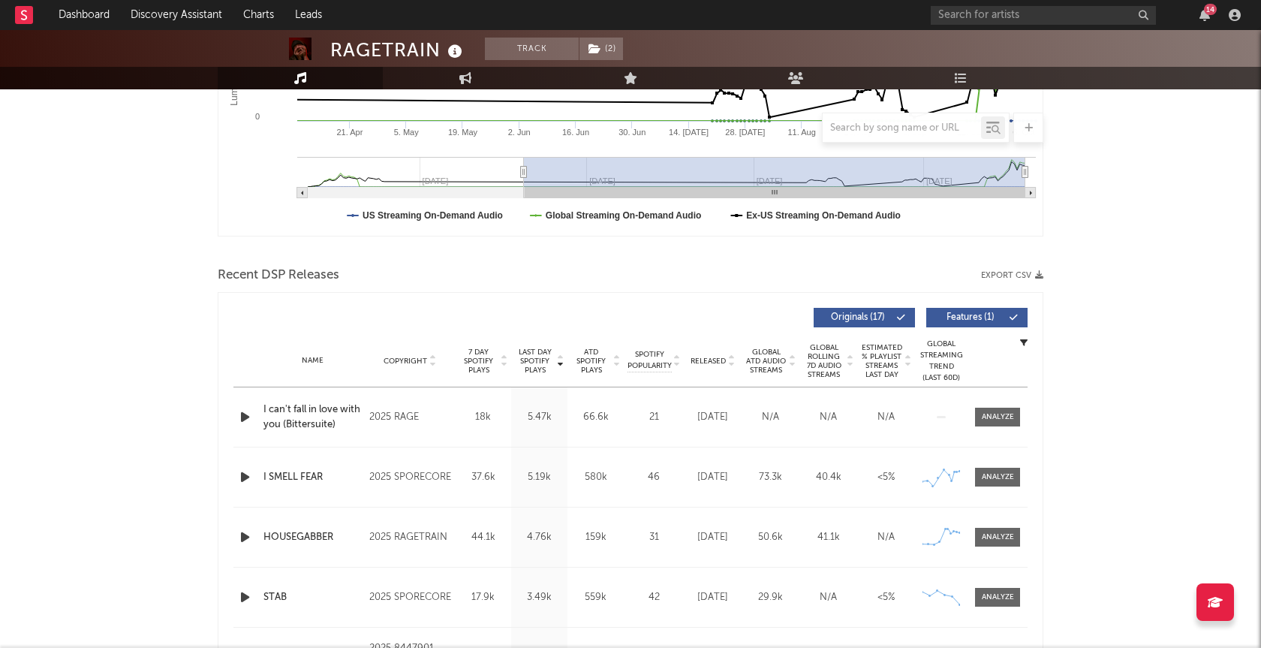
scroll to position [548, 0]
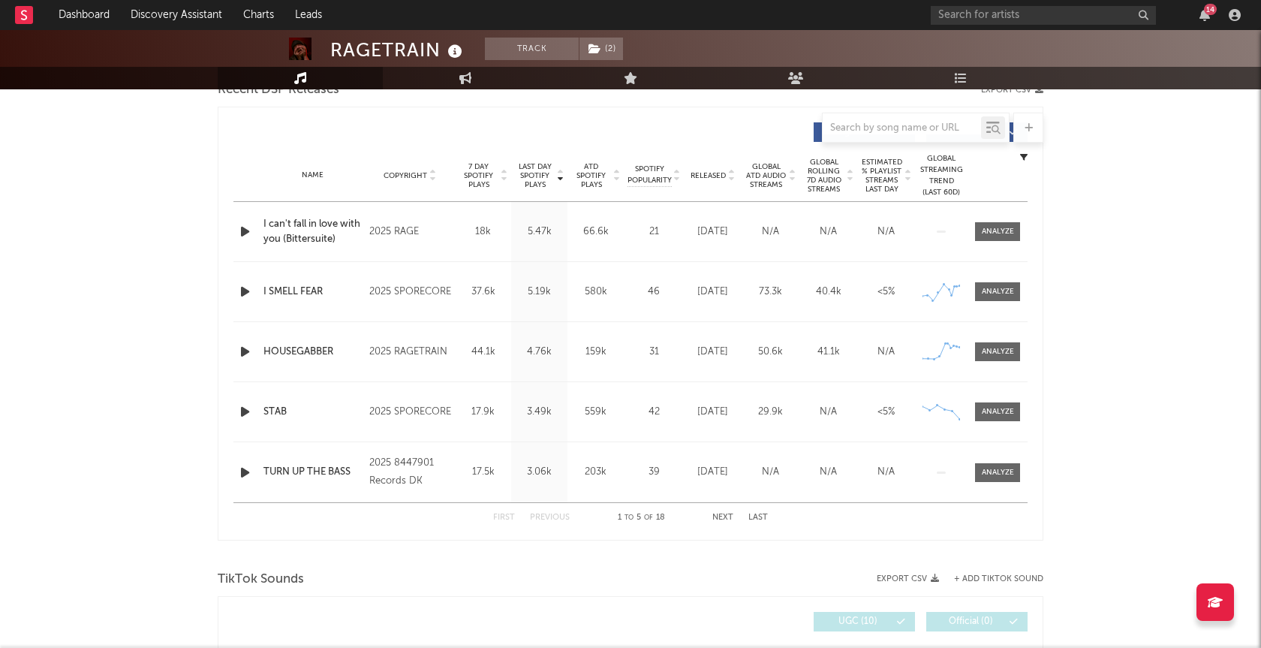
click at [243, 231] on icon "button" at bounding box center [245, 231] width 16 height 19
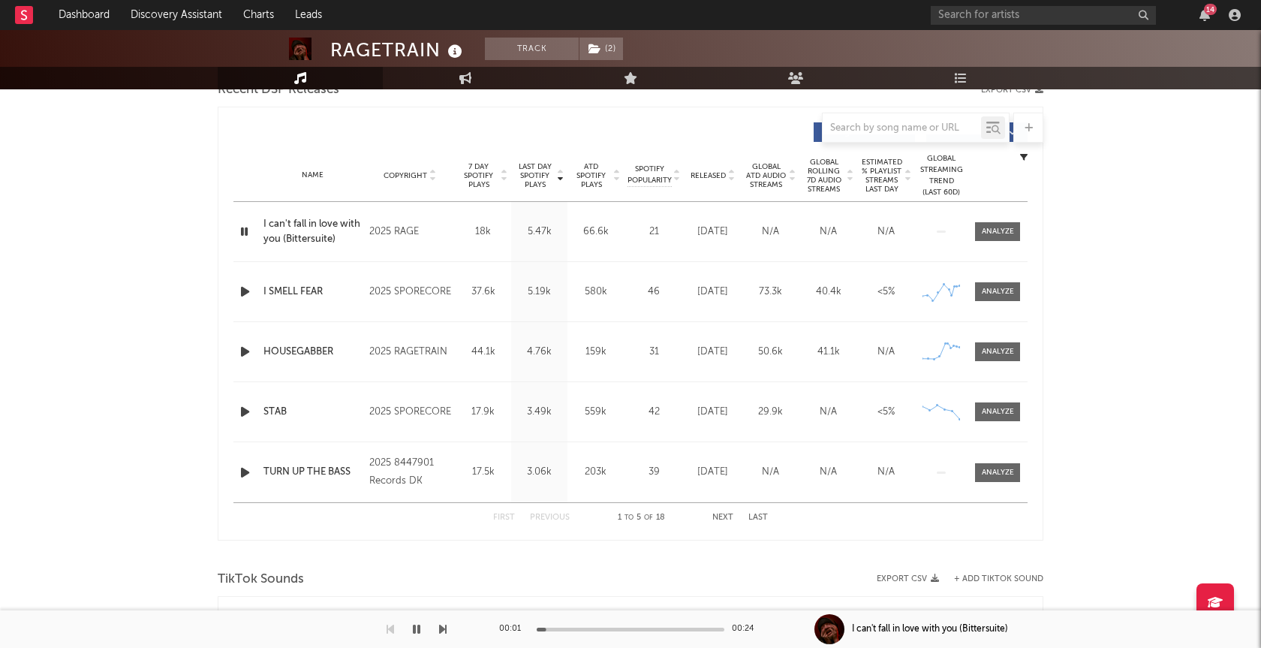
click at [601, 630] on div at bounding box center [631, 630] width 188 height 4
click at [412, 634] on button "button" at bounding box center [416, 629] width 15 height 38
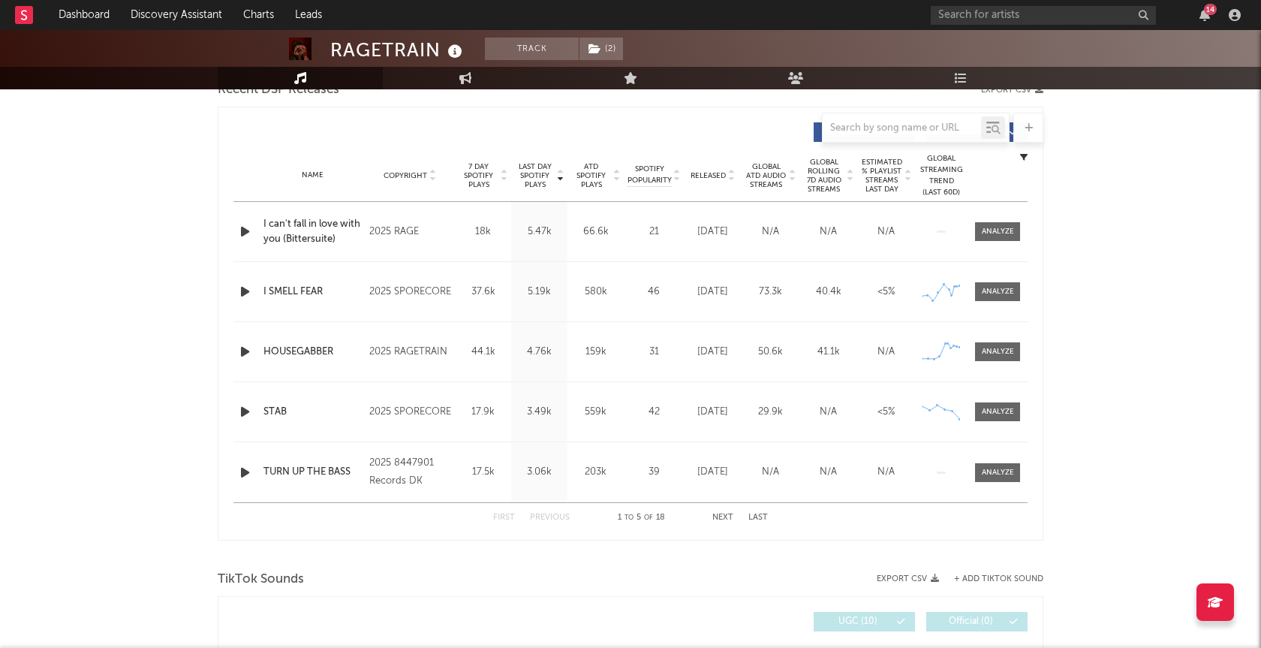
click at [248, 292] on icon "button" at bounding box center [245, 291] width 16 height 19
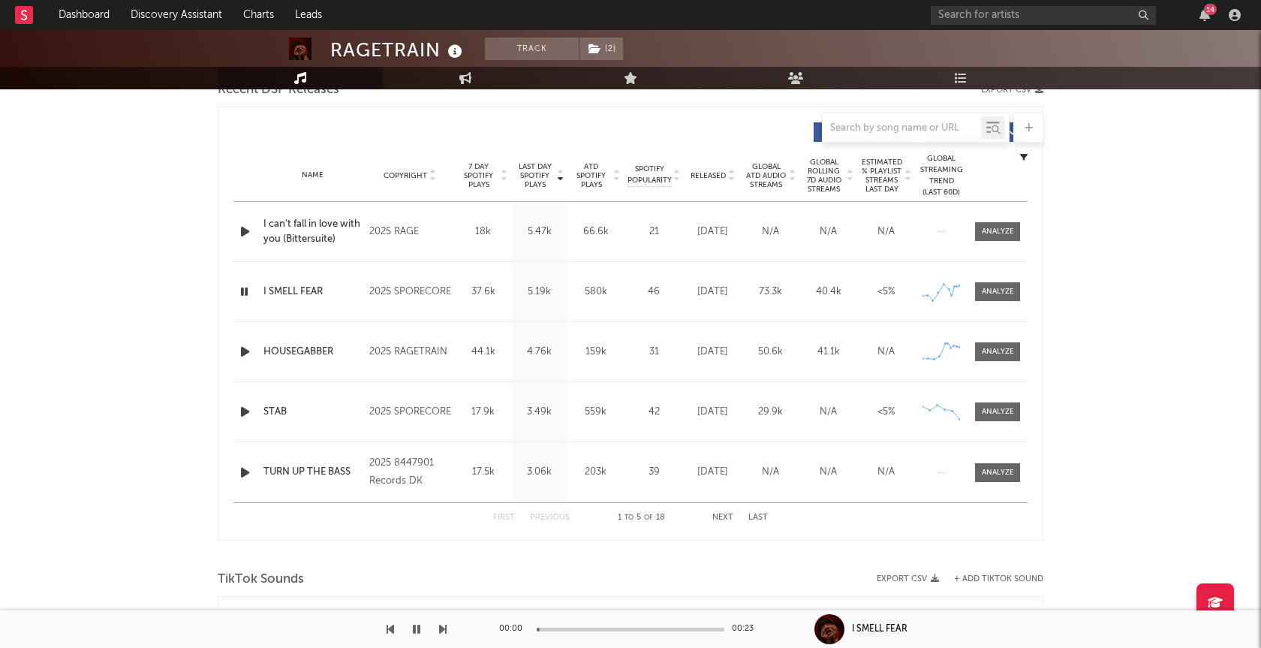
click at [604, 631] on div at bounding box center [631, 630] width 188 height 4
click at [246, 290] on icon "button" at bounding box center [244, 291] width 14 height 19
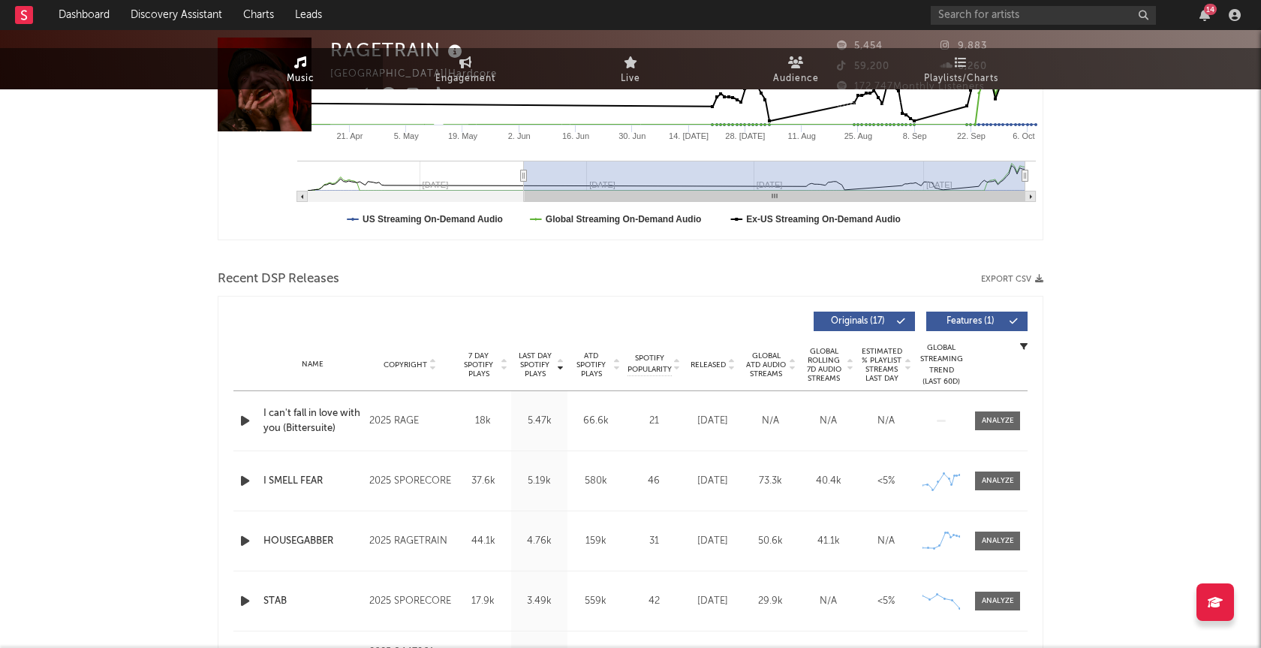
scroll to position [0, 0]
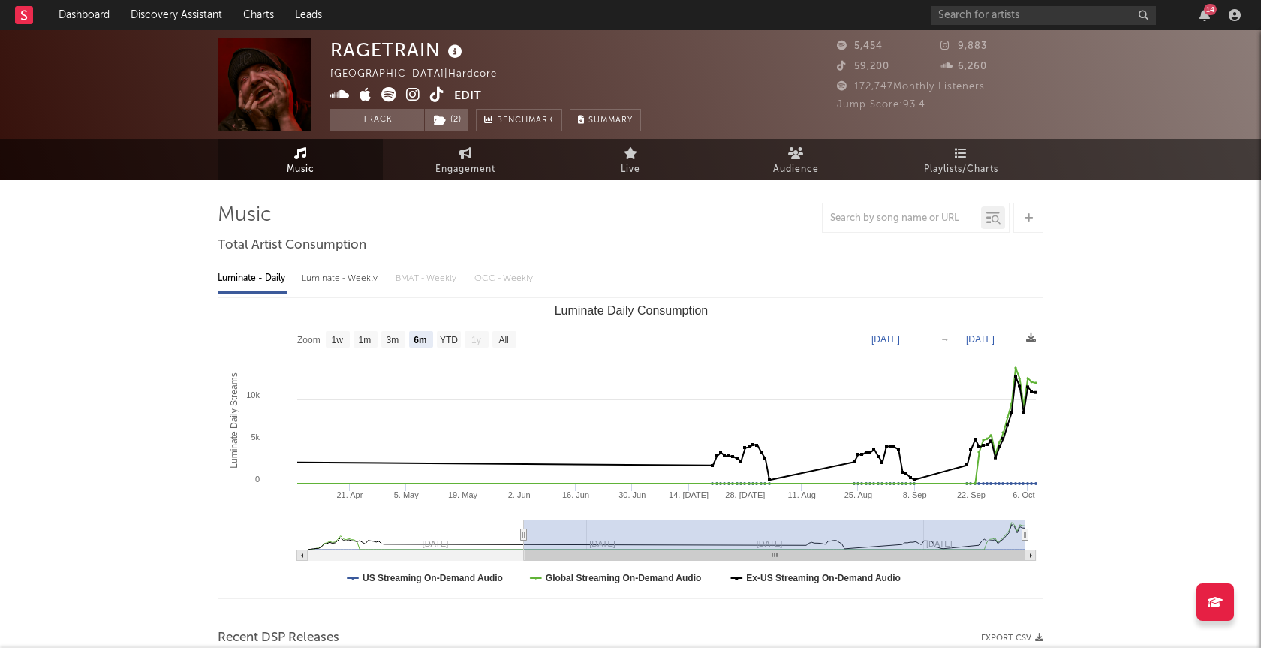
click at [265, 85] on img at bounding box center [265, 85] width 94 height 94
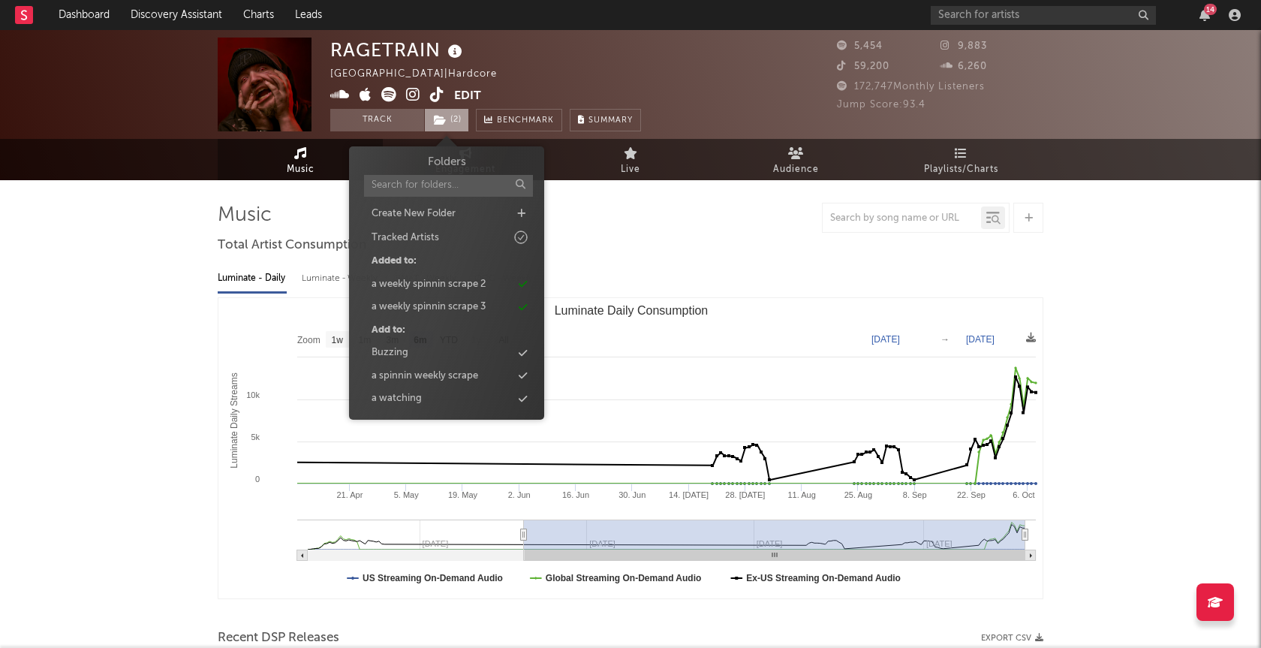
click at [438, 119] on icon at bounding box center [440, 120] width 13 height 11
click at [402, 355] on div "Buzzing" at bounding box center [390, 352] width 37 height 15
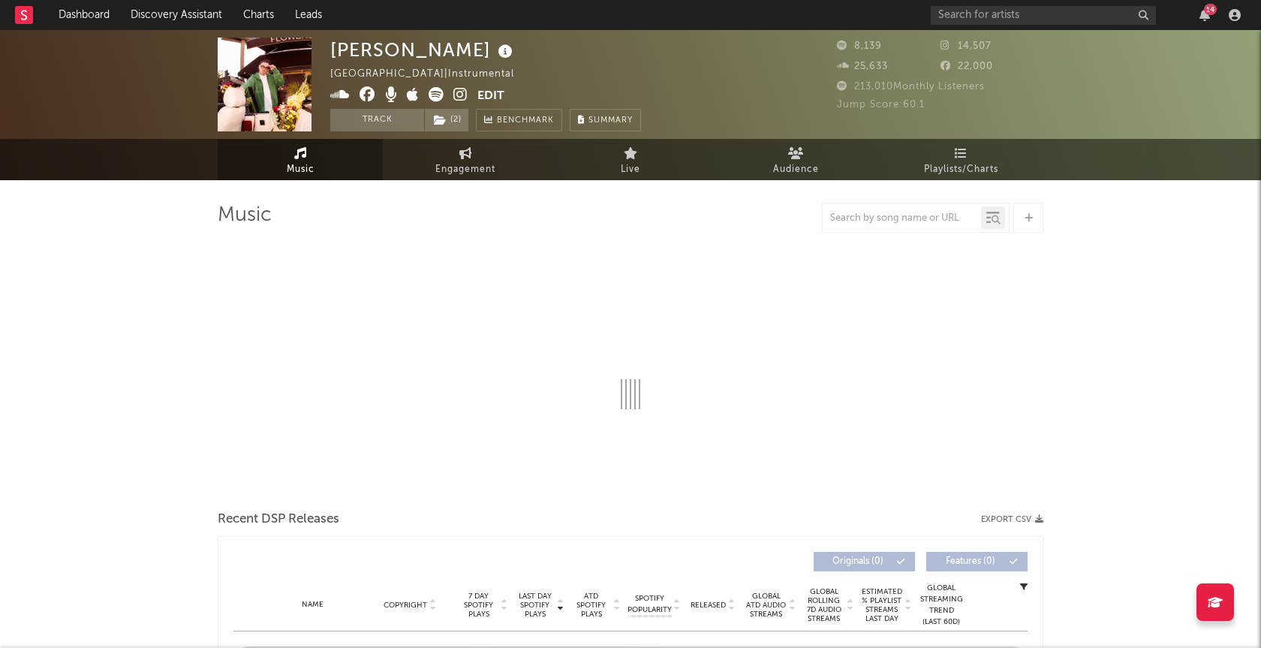
select select "6m"
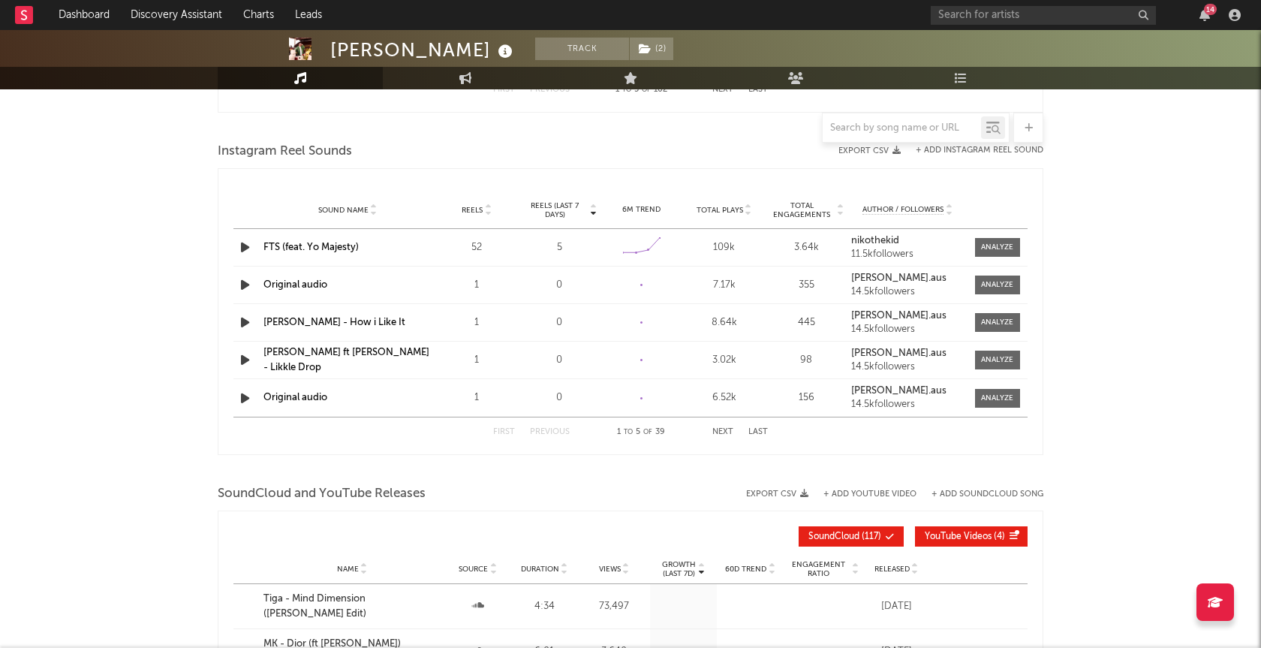
scroll to position [984, 0]
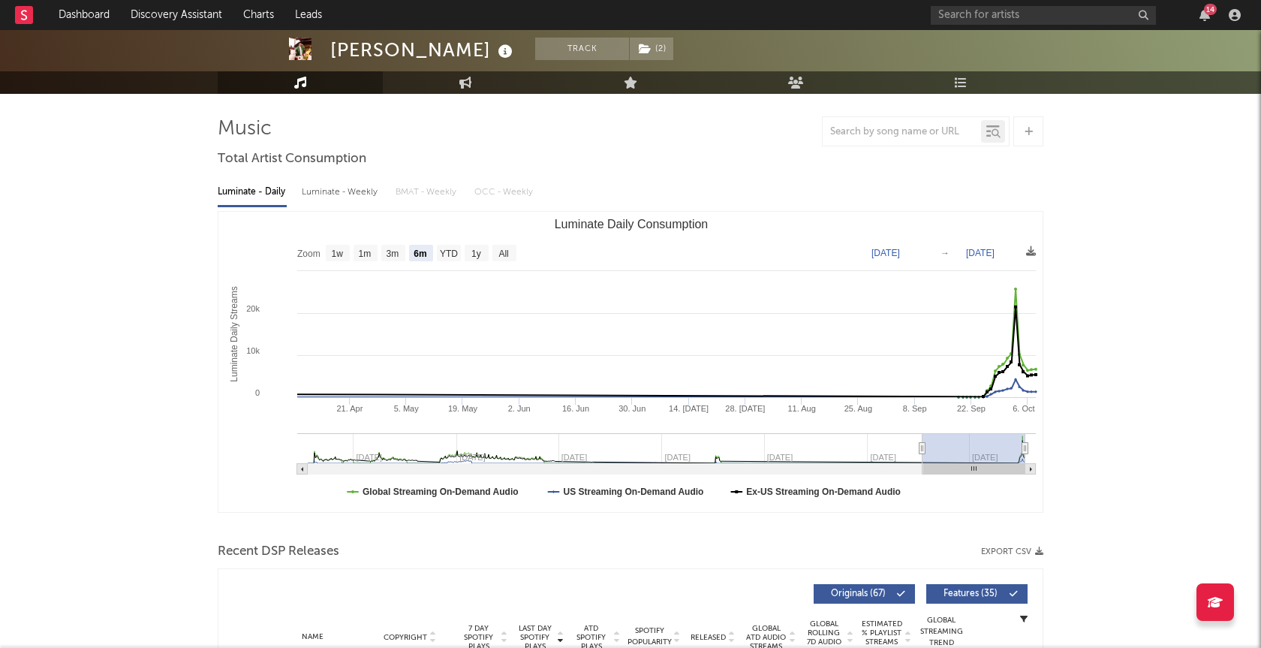
scroll to position [0, 0]
